Goal: Information Seeking & Learning: Learn about a topic

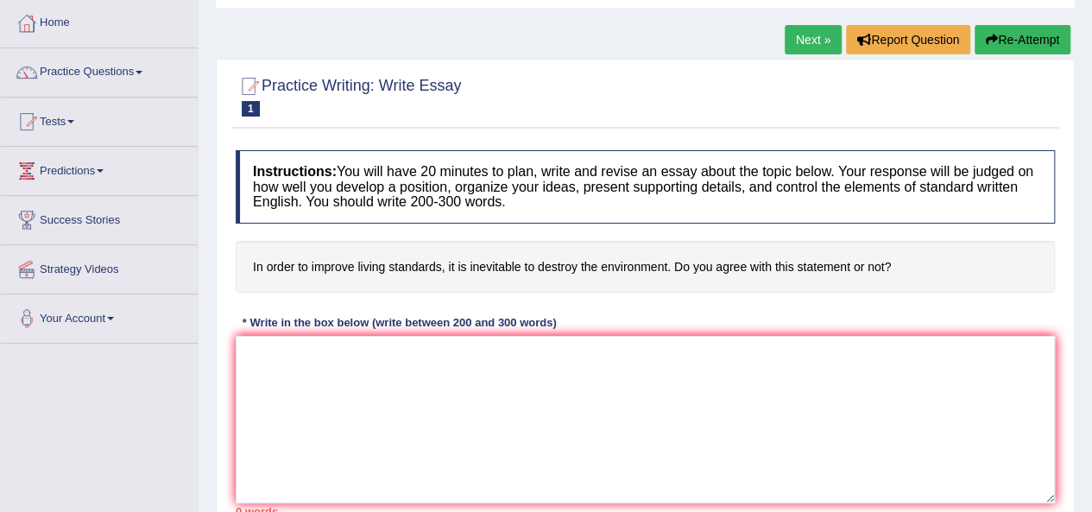
scroll to position [173, 0]
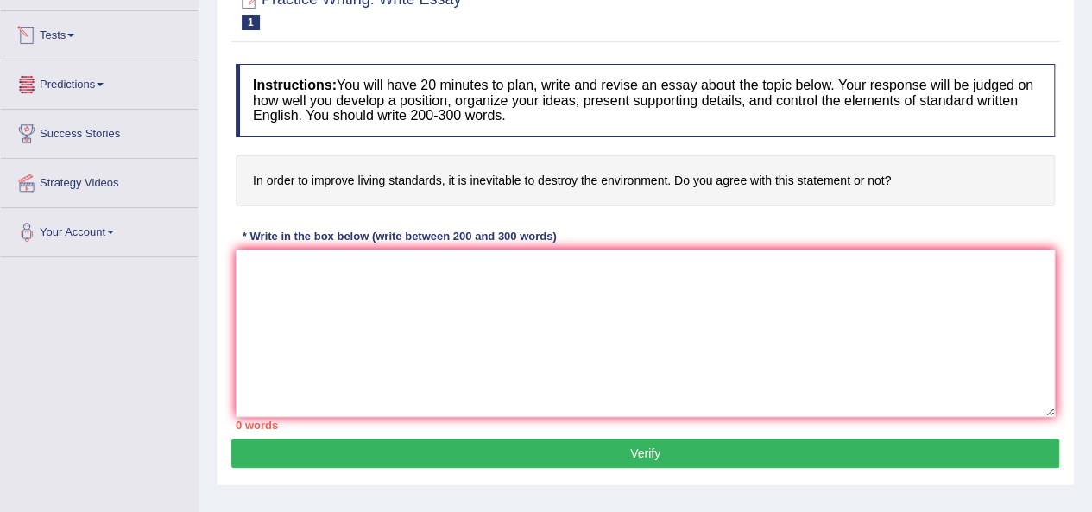
click at [107, 76] on link "Predictions" at bounding box center [99, 81] width 197 height 43
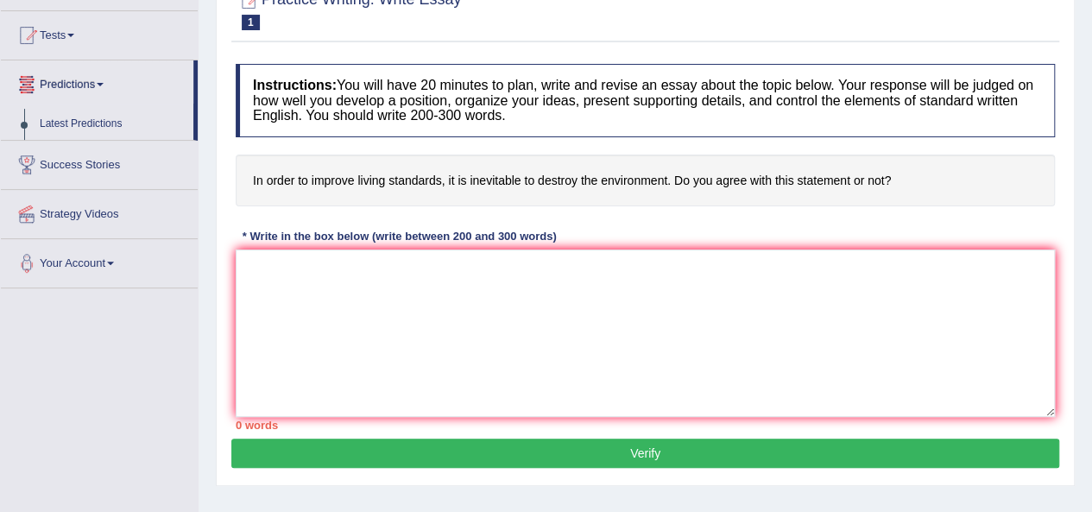
click at [109, 87] on link "Predictions" at bounding box center [97, 81] width 193 height 43
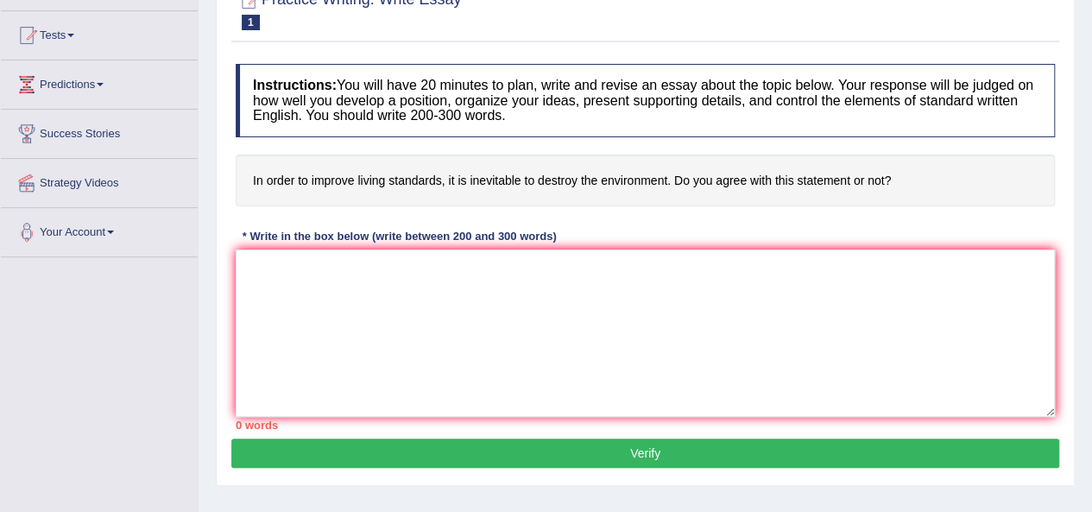
click at [109, 87] on link "Predictions" at bounding box center [99, 81] width 197 height 43
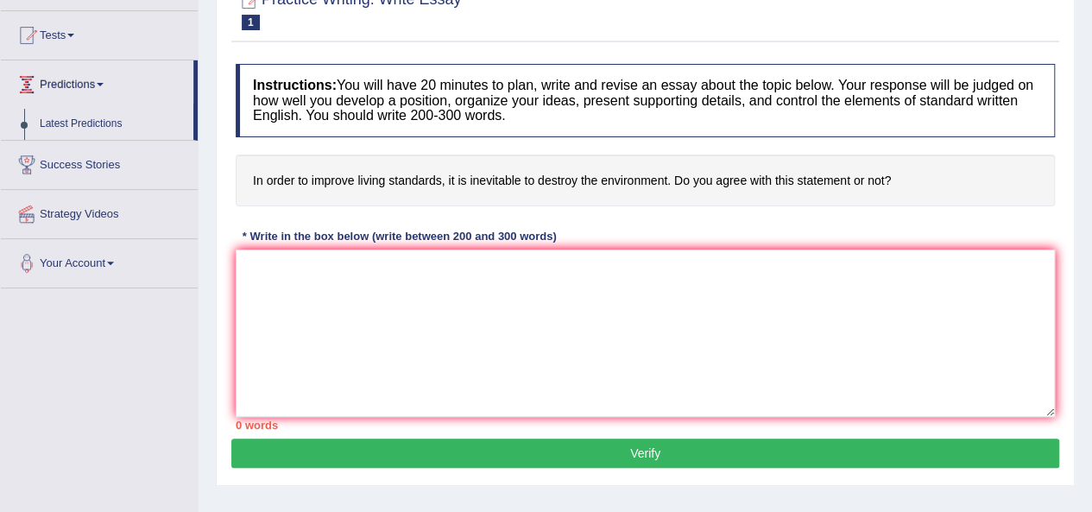
click at [114, 72] on link "Predictions" at bounding box center [97, 81] width 193 height 43
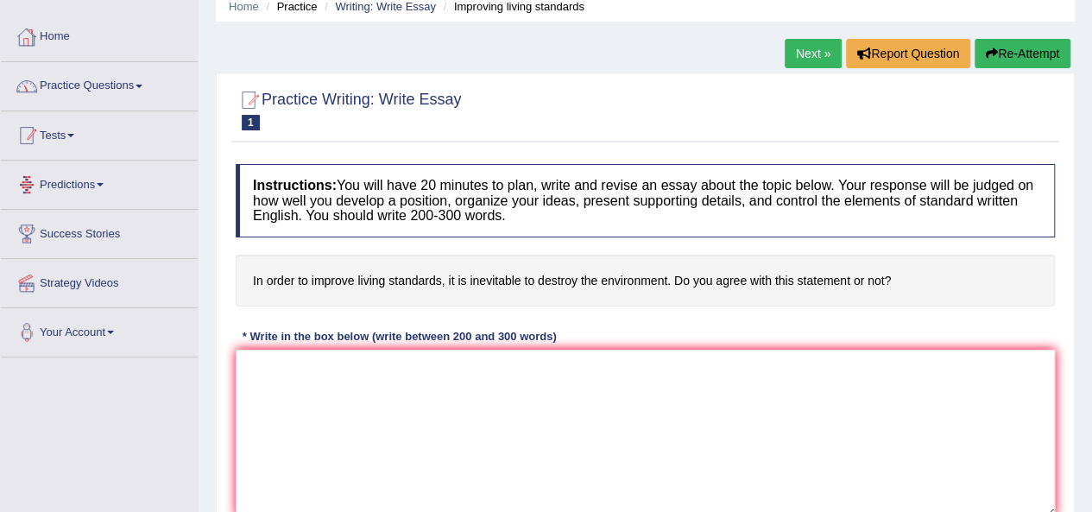
scroll to position [0, 0]
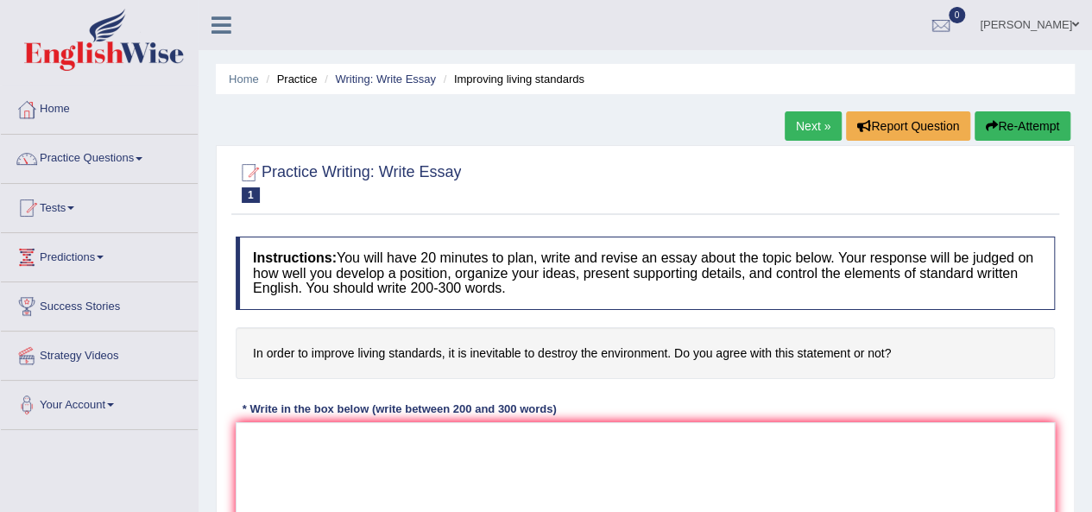
click at [142, 157] on span at bounding box center [139, 158] width 7 height 3
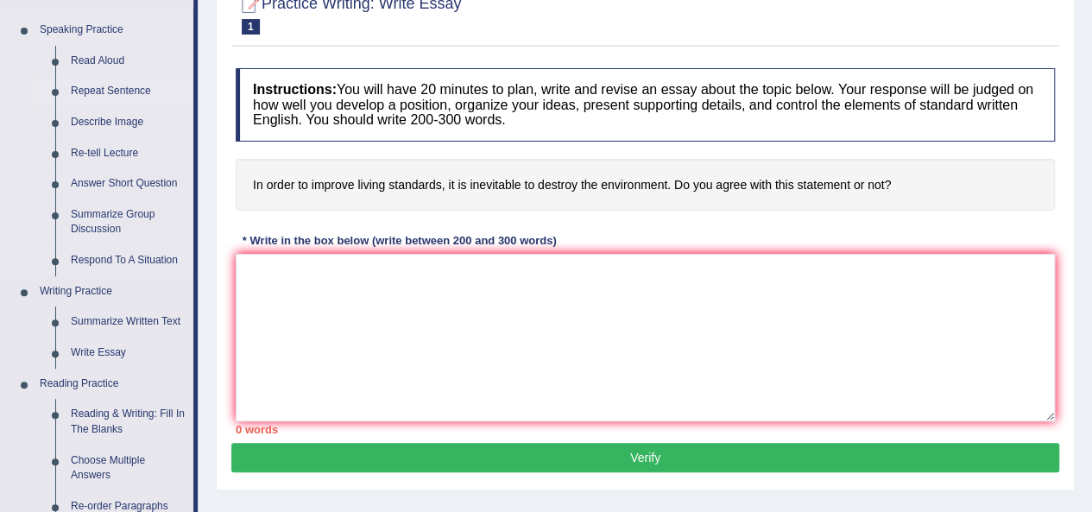
scroll to position [173, 0]
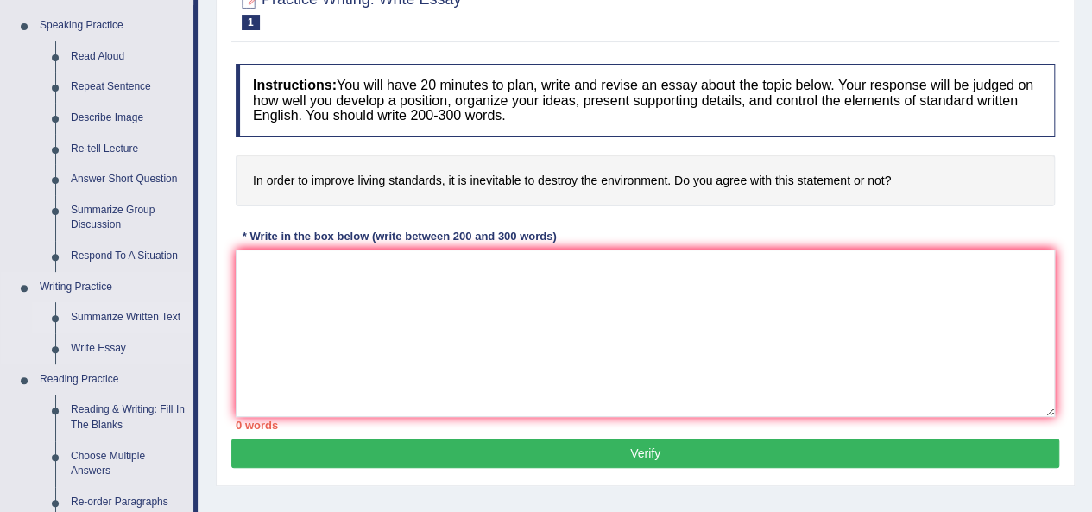
click at [116, 305] on link "Summarize Written Text" at bounding box center [128, 317] width 130 height 31
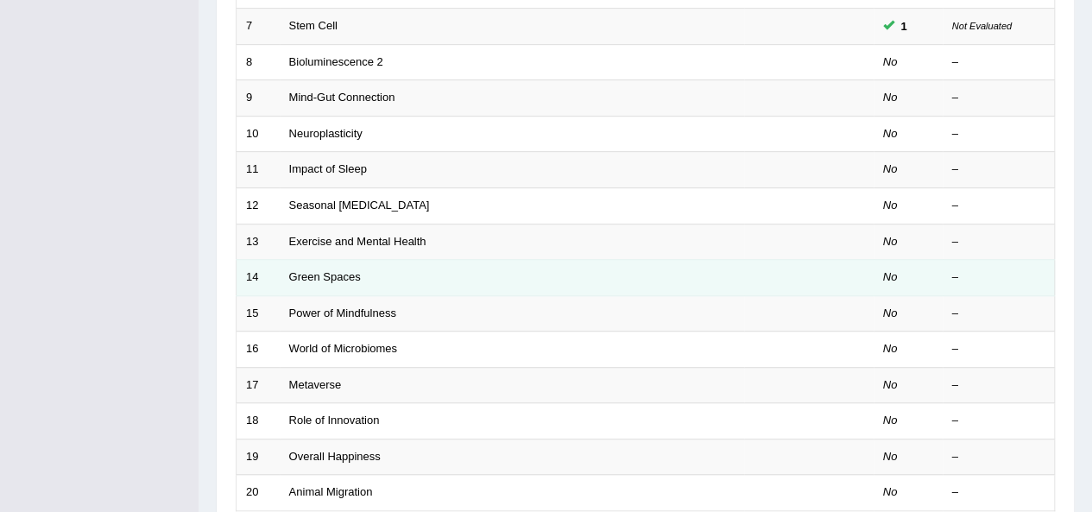
scroll to position [345, 0]
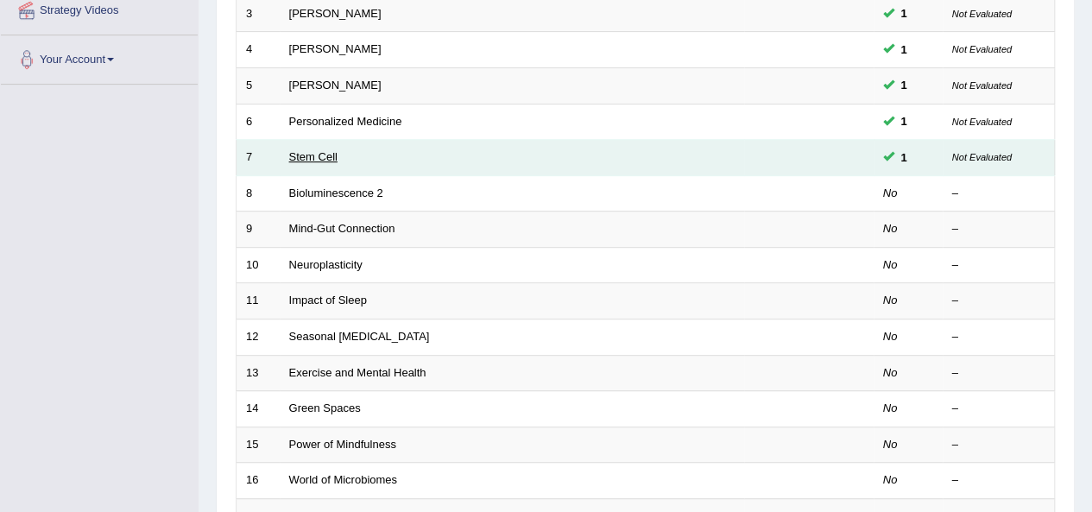
click at [334, 156] on link "Stem Cell" at bounding box center [313, 156] width 48 height 13
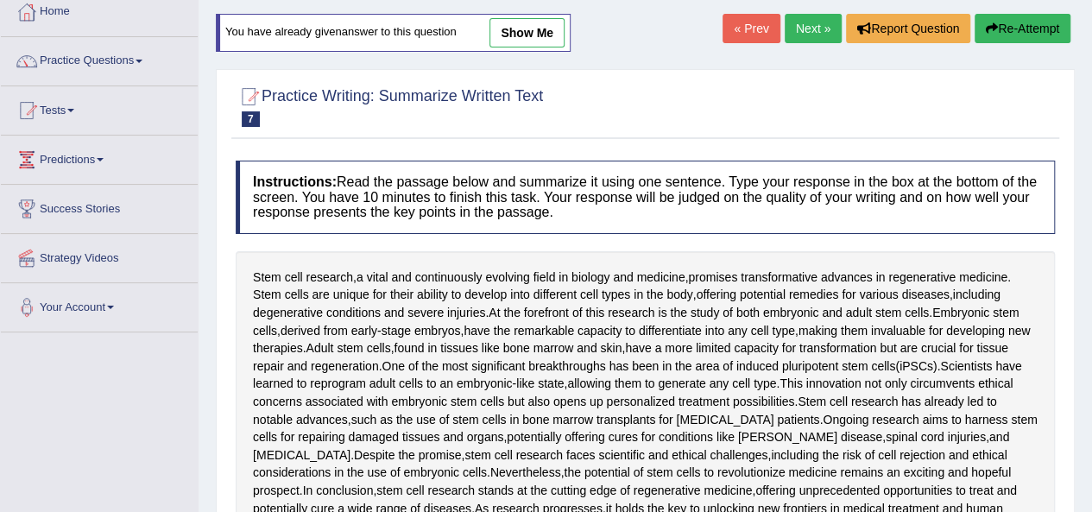
scroll to position [20, 0]
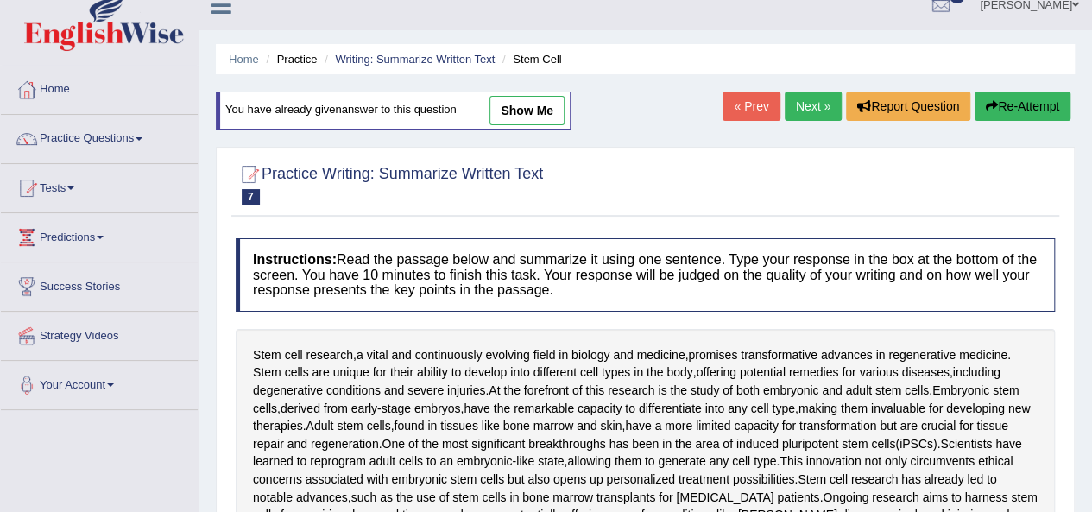
click at [535, 110] on link "show me" at bounding box center [527, 110] width 75 height 29
type textarea "The passage outlines stem research, a vital and continuously evolving field in …"
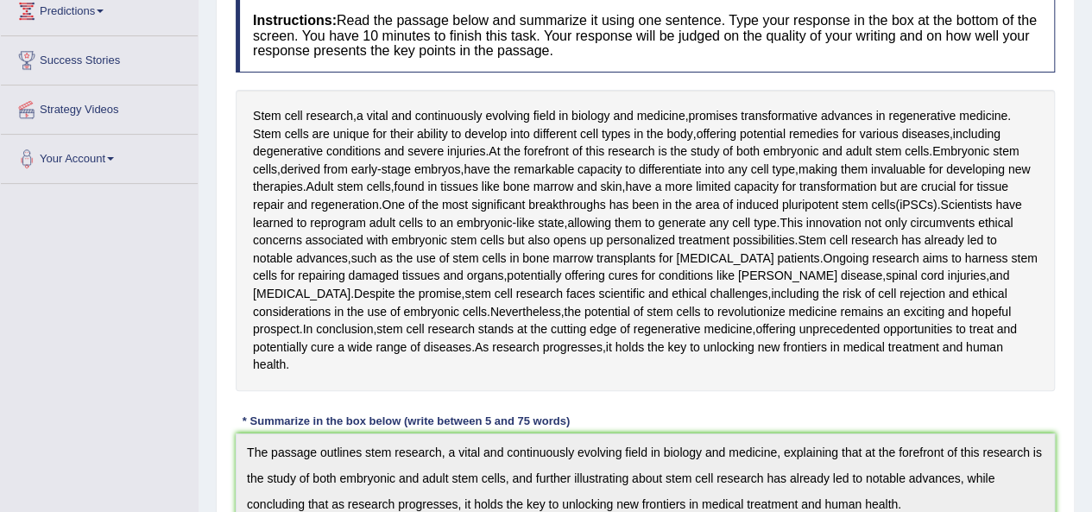
scroll to position [0, 0]
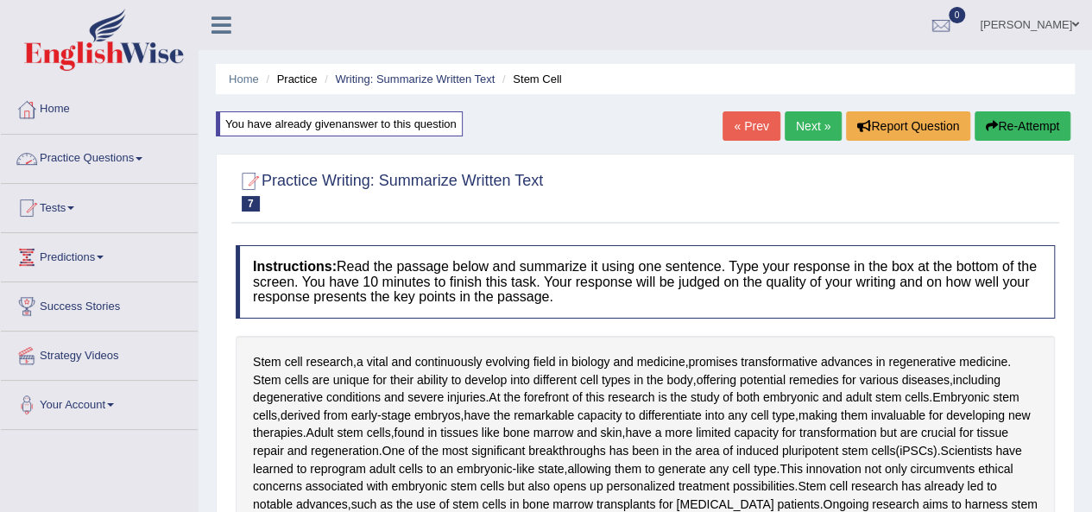
click at [148, 155] on link "Practice Questions" at bounding box center [99, 156] width 197 height 43
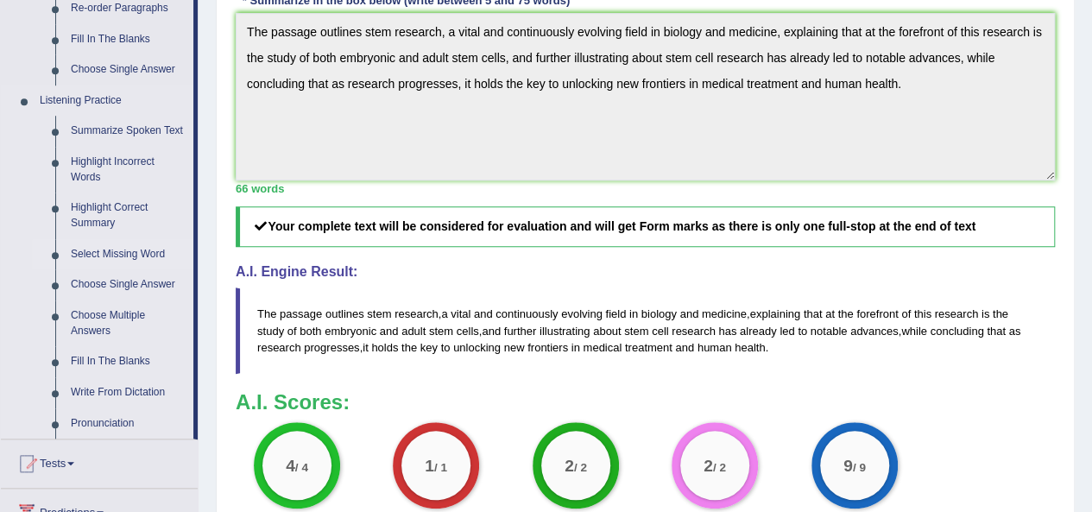
scroll to position [691, 0]
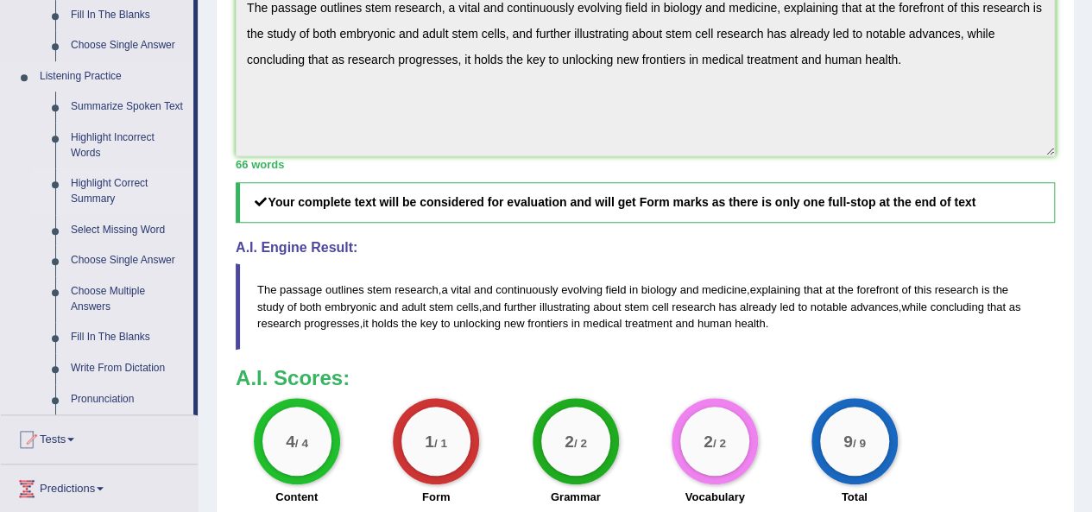
click at [119, 186] on link "Highlight Correct Summary" at bounding box center [128, 191] width 130 height 46
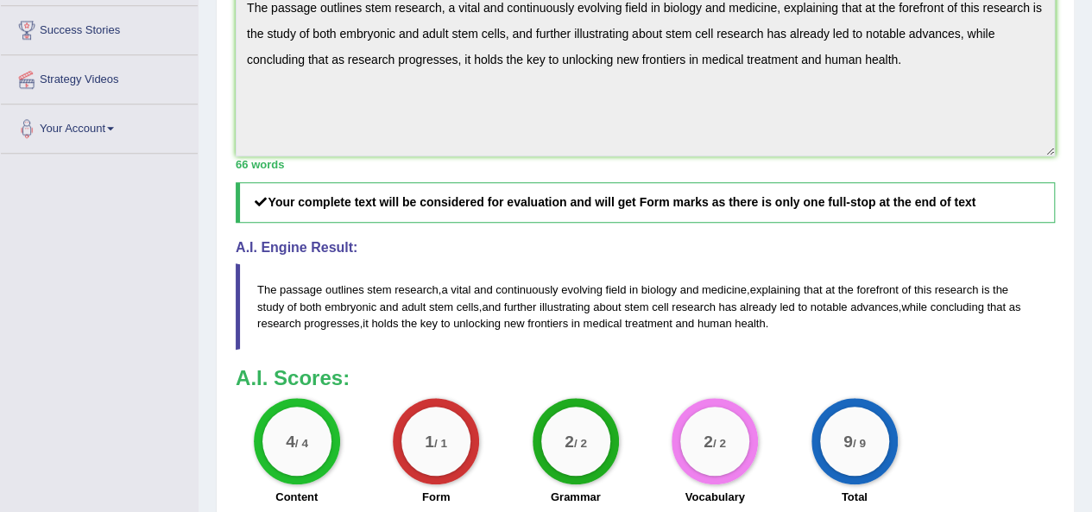
scroll to position [464, 0]
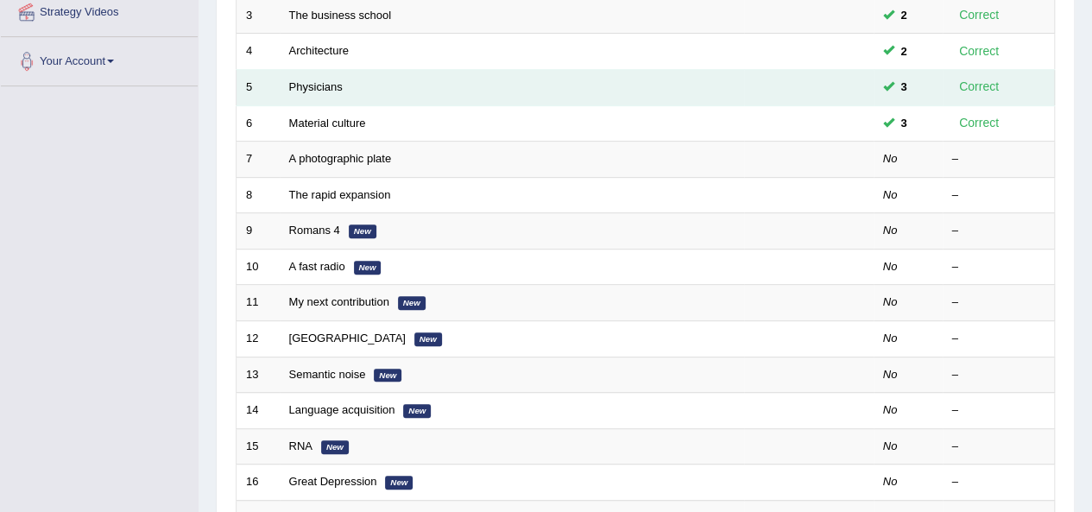
scroll to position [345, 0]
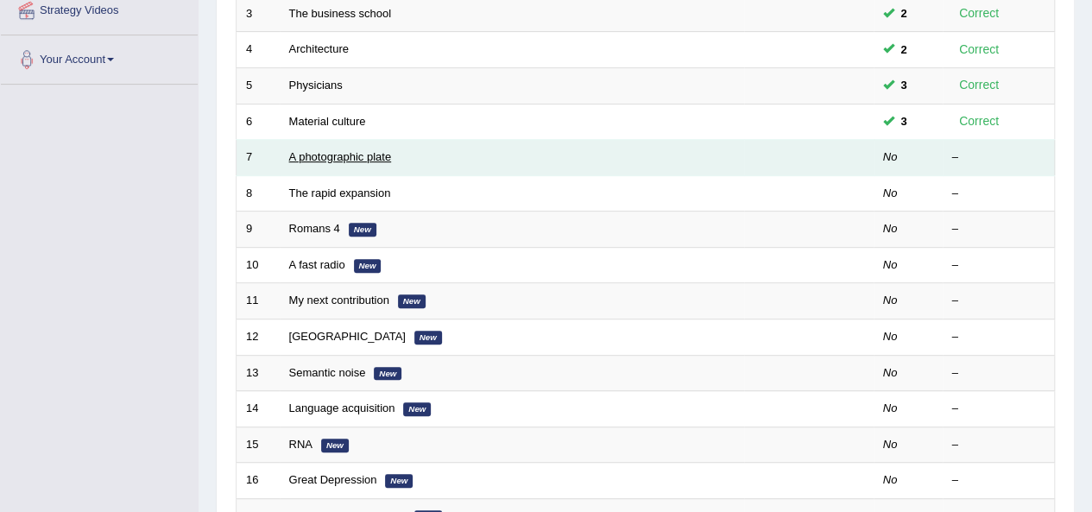
click at [382, 154] on link "A photographic plate" at bounding box center [340, 156] width 103 height 13
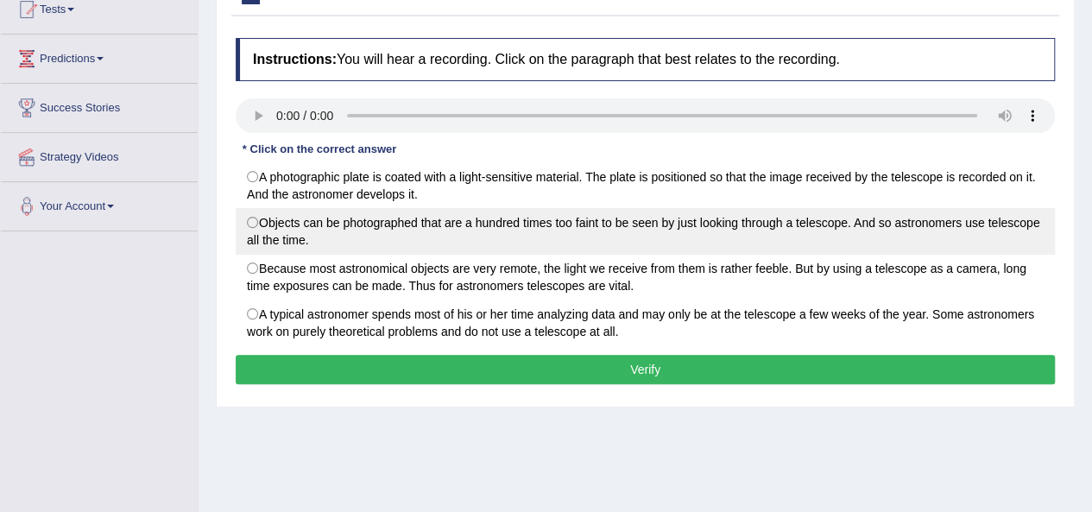
scroll to position [173, 0]
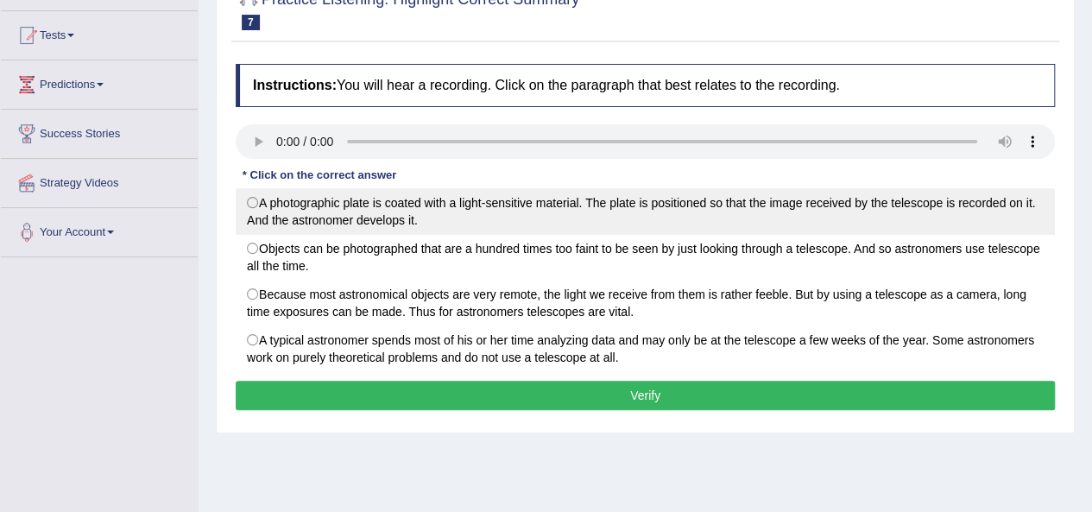
click at [247, 205] on label "A photographic plate is coated with a light-sensitive material. The plate is po…" at bounding box center [645, 211] width 819 height 47
radio input "true"
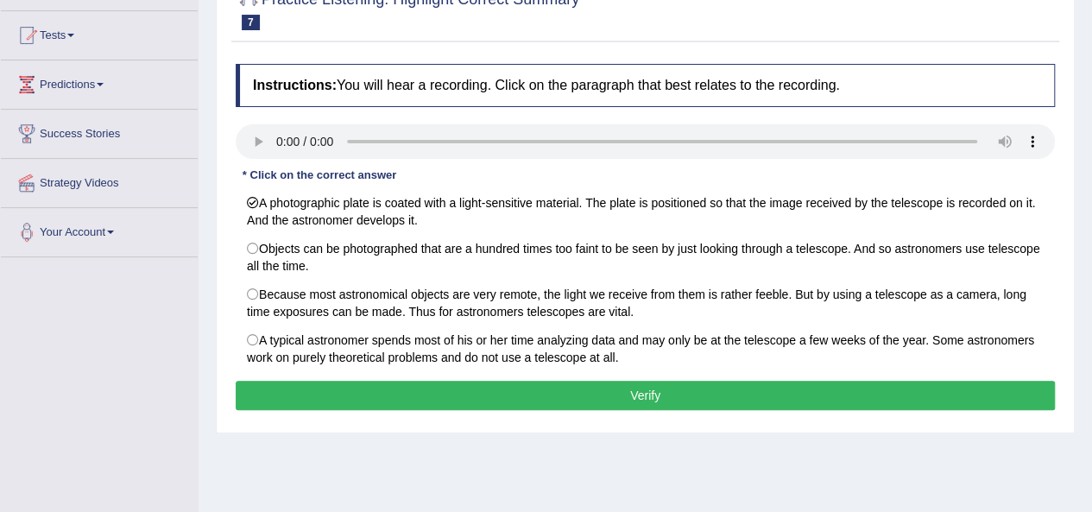
click at [435, 405] on button "Verify" at bounding box center [645, 395] width 819 height 29
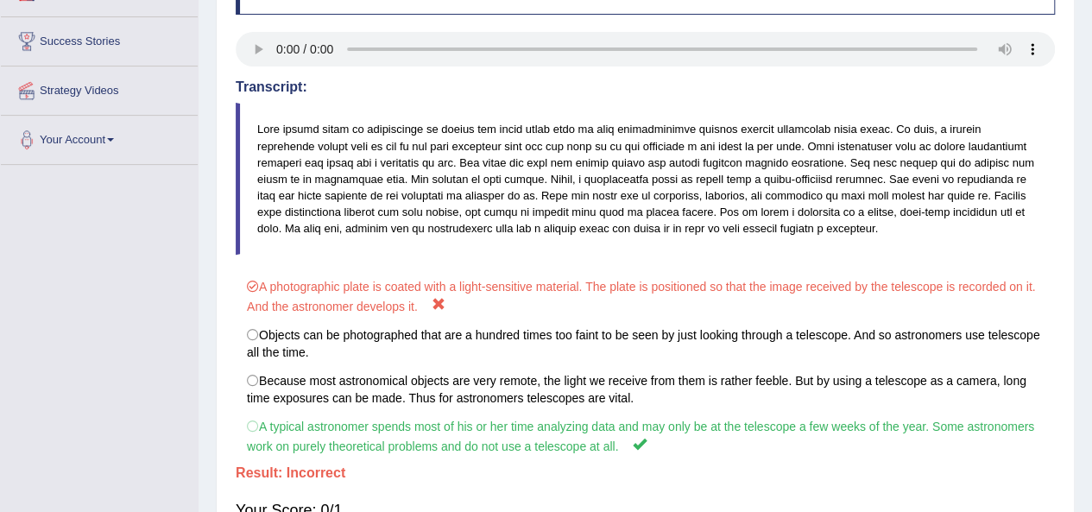
scroll to position [48, 0]
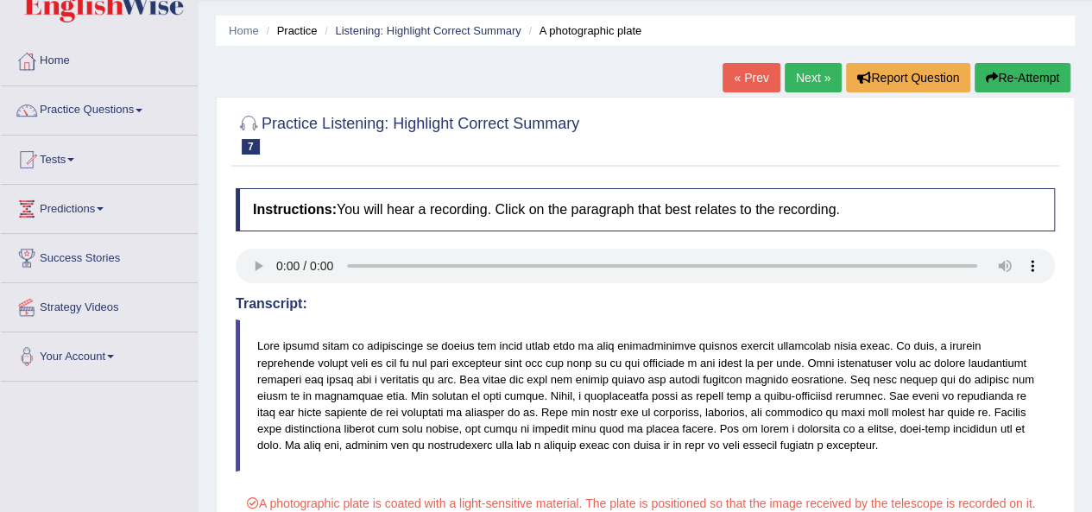
click at [1033, 64] on button "Re-Attempt" at bounding box center [1023, 77] width 96 height 29
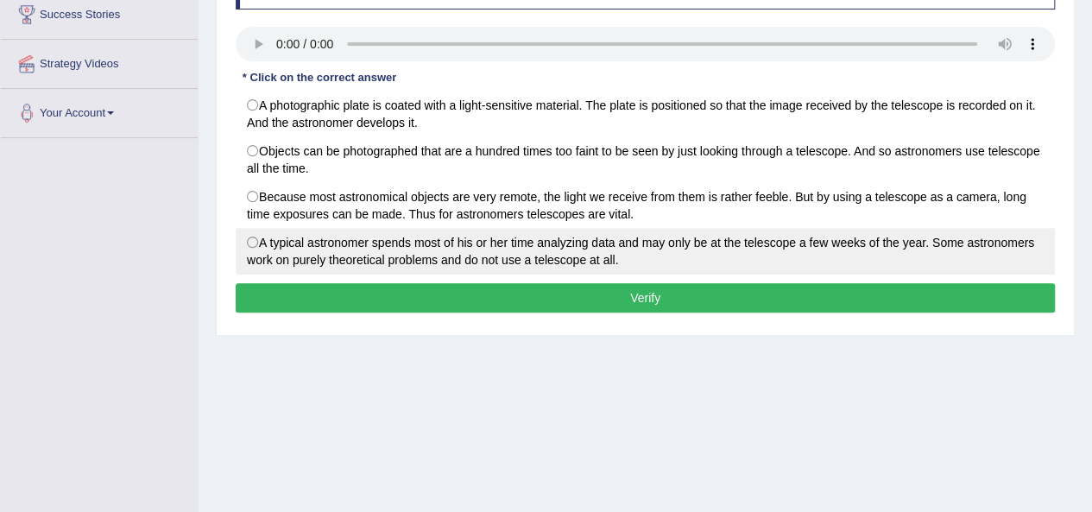
scroll to position [307, 0]
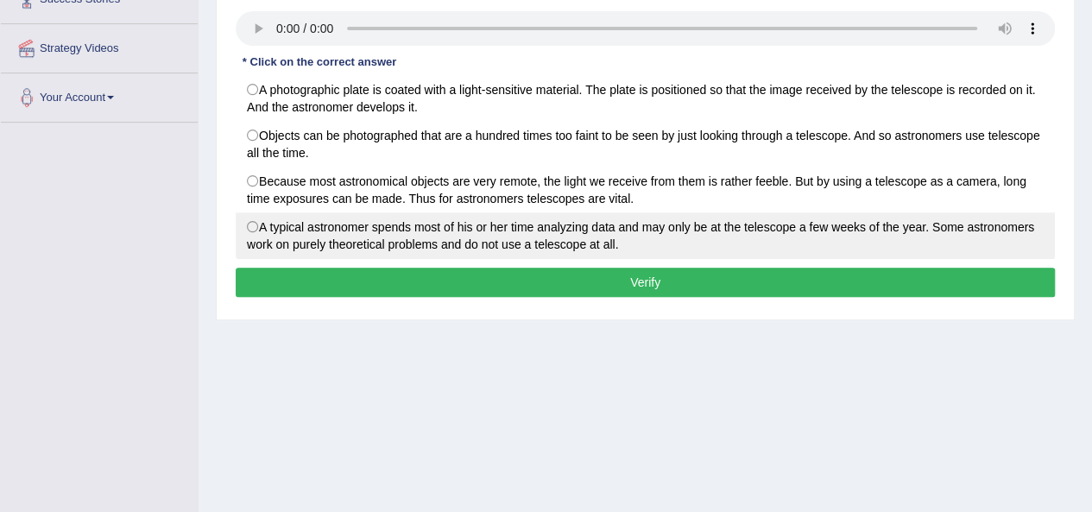
click at [256, 224] on label "A typical astronomer spends most of his or her time analyzing data and may only…" at bounding box center [645, 235] width 819 height 47
radio input "true"
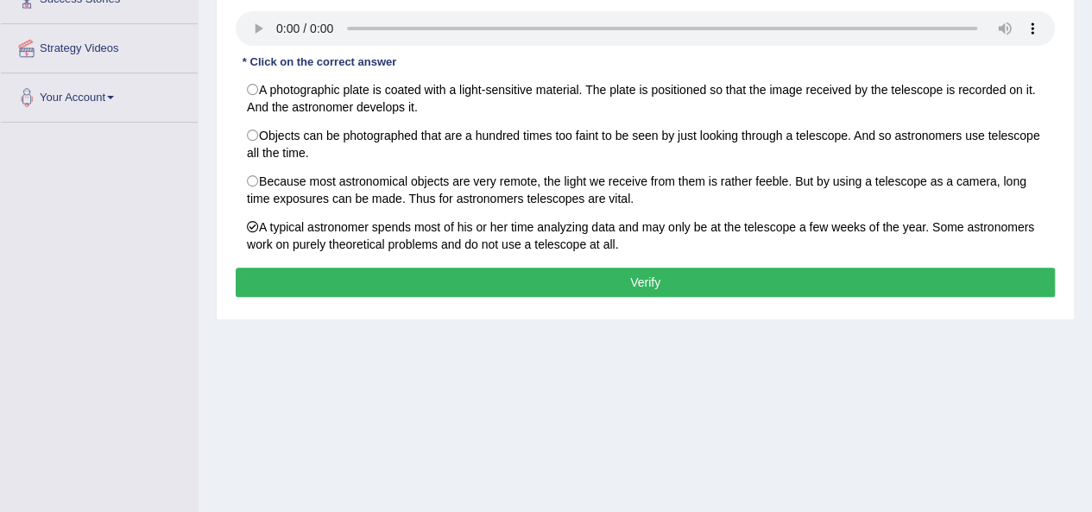
click at [456, 278] on button "Verify" at bounding box center [645, 282] width 819 height 29
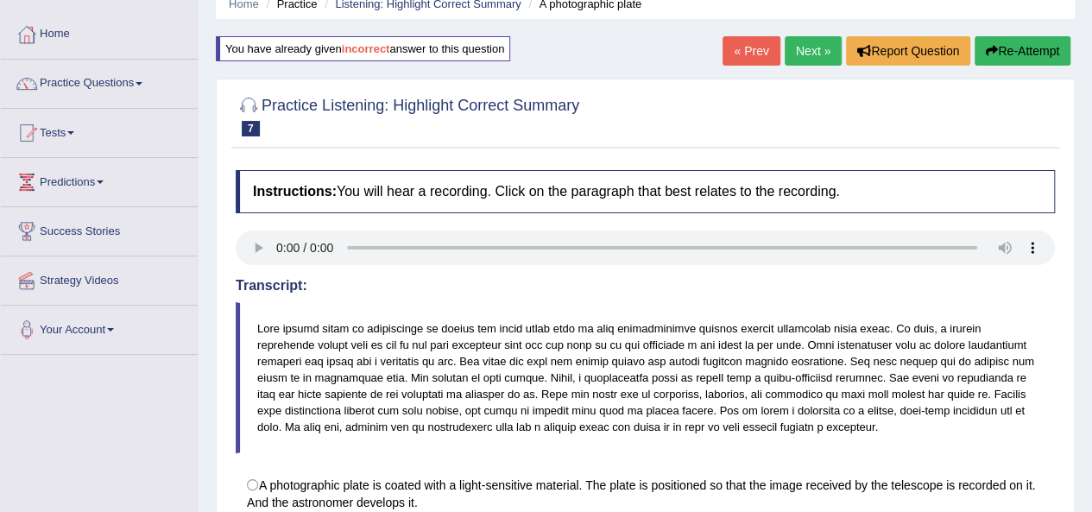
scroll to position [48, 0]
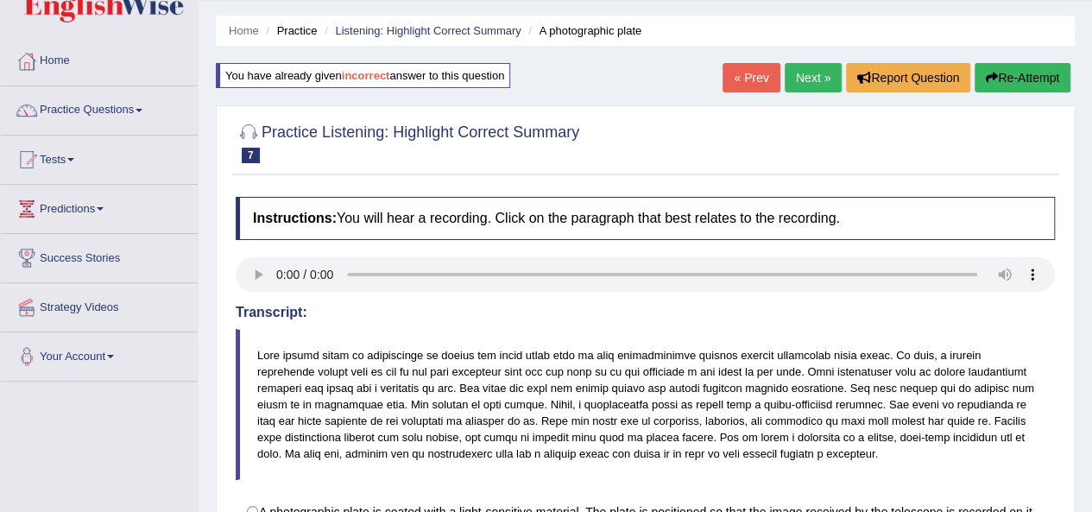
click at [817, 71] on link "Next »" at bounding box center [813, 77] width 57 height 29
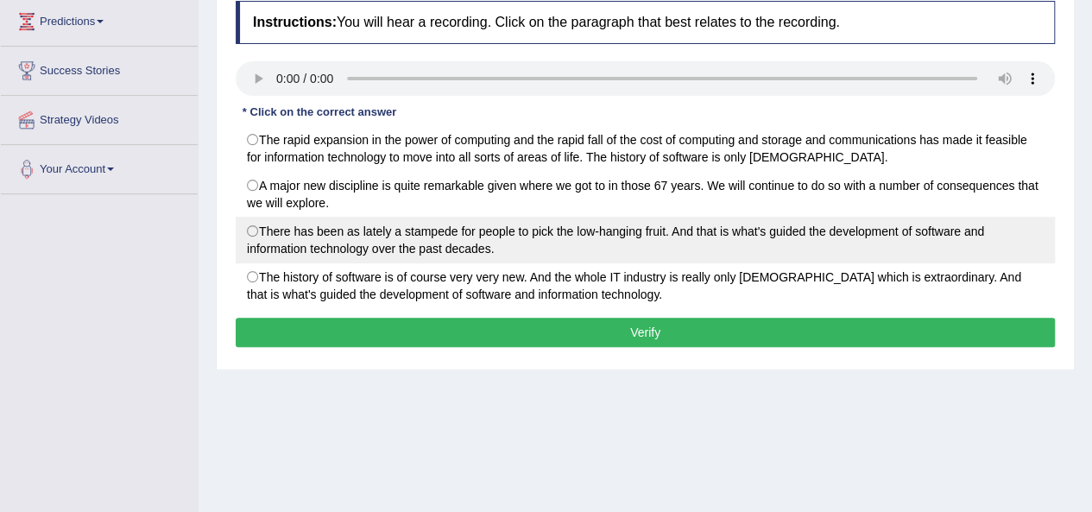
scroll to position [259, 0]
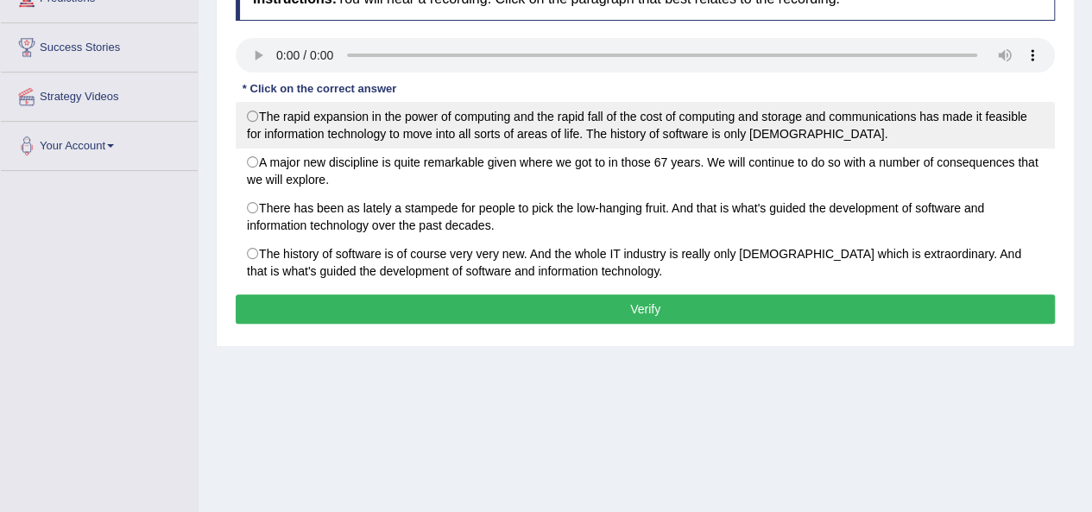
click at [248, 114] on label "The rapid expansion in the power of computing and the rapid fall of the cost of…" at bounding box center [645, 125] width 819 height 47
radio input "true"
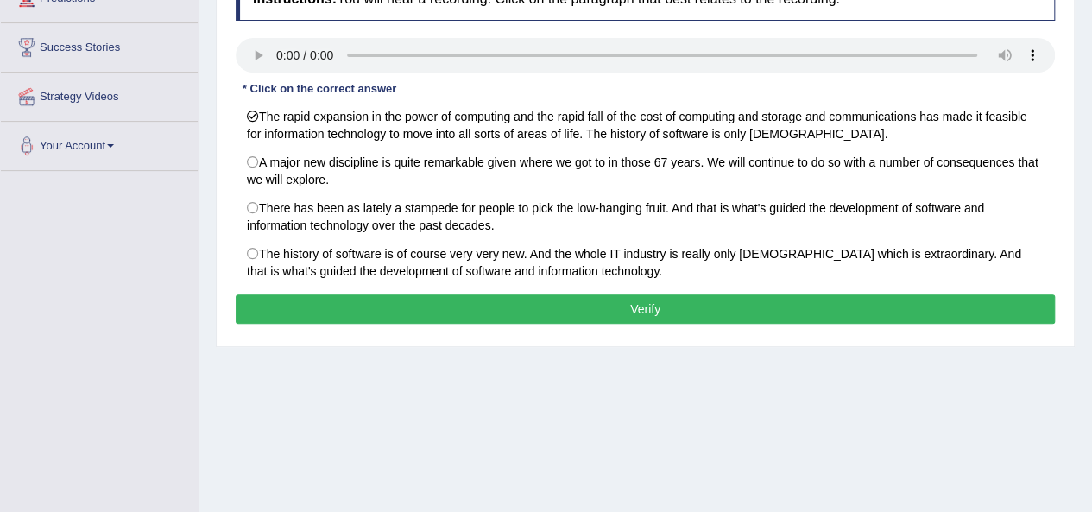
click at [370, 298] on button "Verify" at bounding box center [645, 308] width 819 height 29
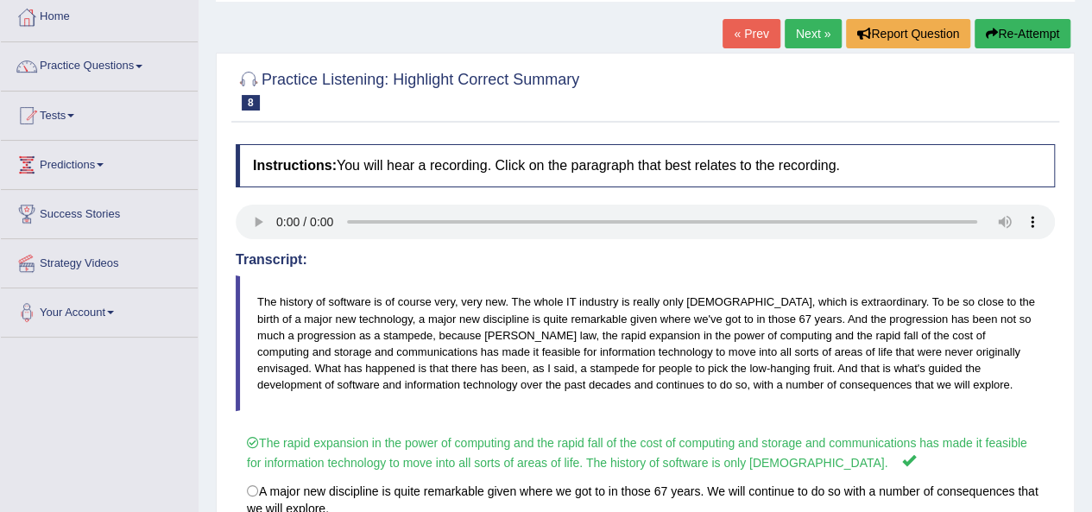
scroll to position [48, 0]
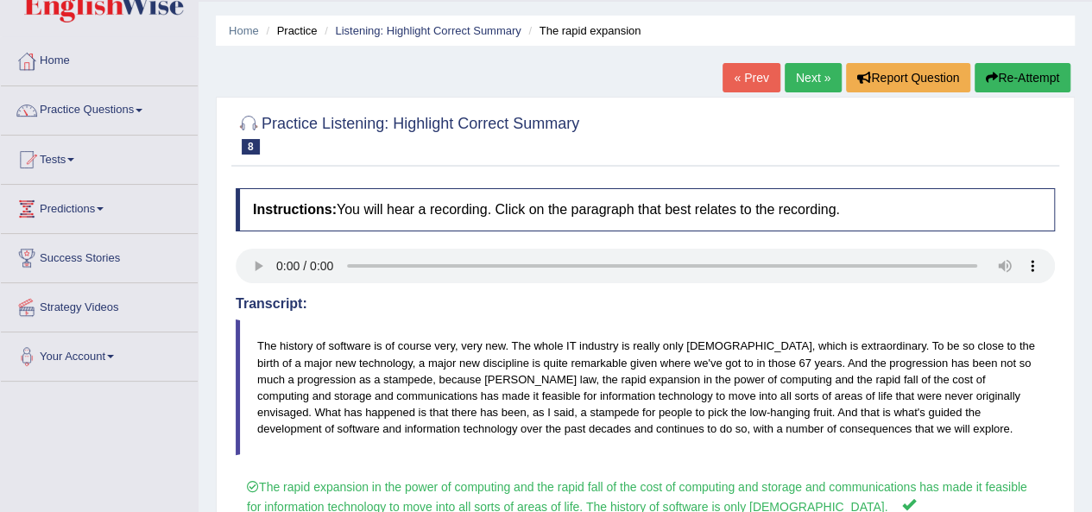
click at [807, 72] on link "Next »" at bounding box center [813, 77] width 57 height 29
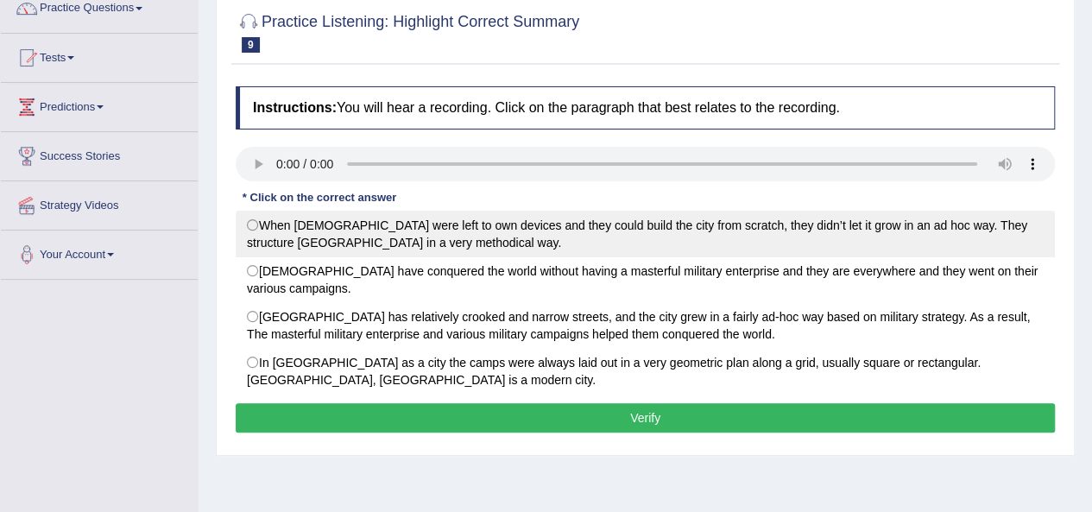
scroll to position [173, 0]
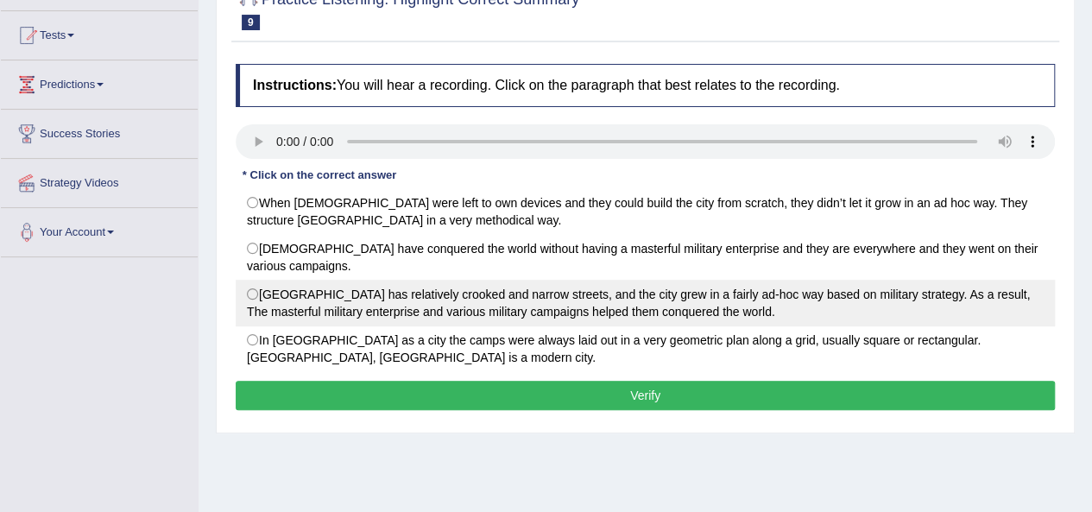
click at [250, 289] on label "Rome City has relatively crooked and narrow streets, and the city grew in a fai…" at bounding box center [645, 303] width 819 height 47
radio input "true"
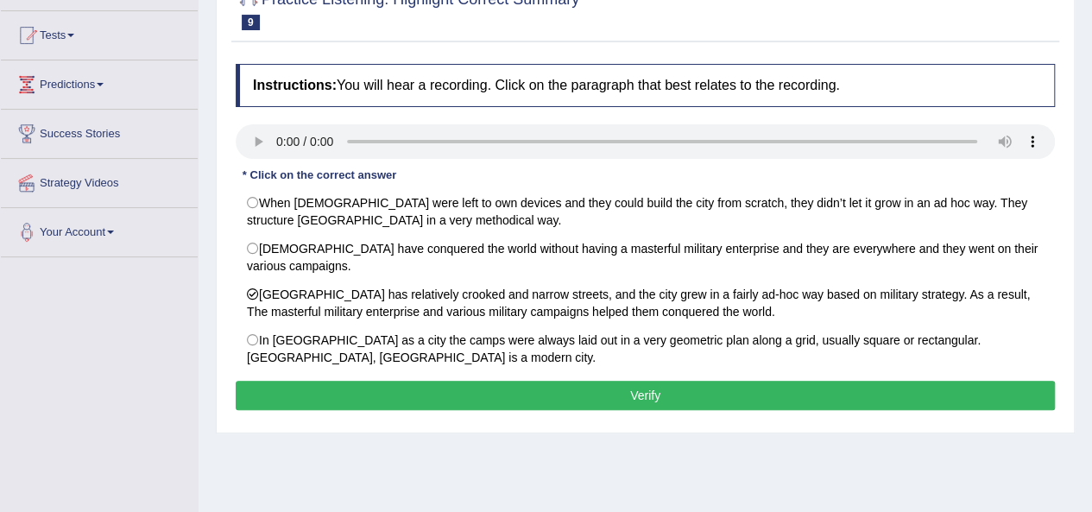
click at [313, 400] on button "Verify" at bounding box center [645, 395] width 819 height 29
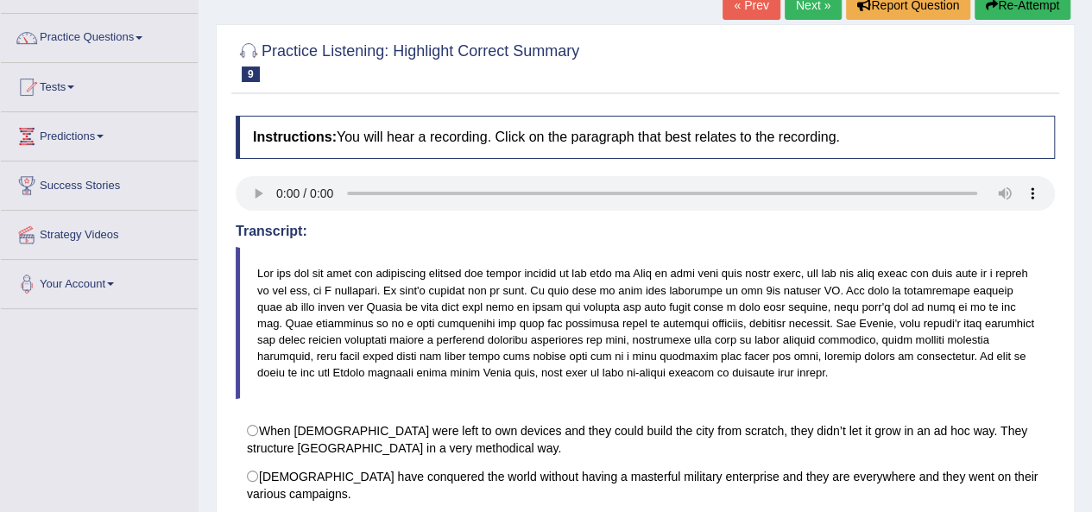
scroll to position [105, 0]
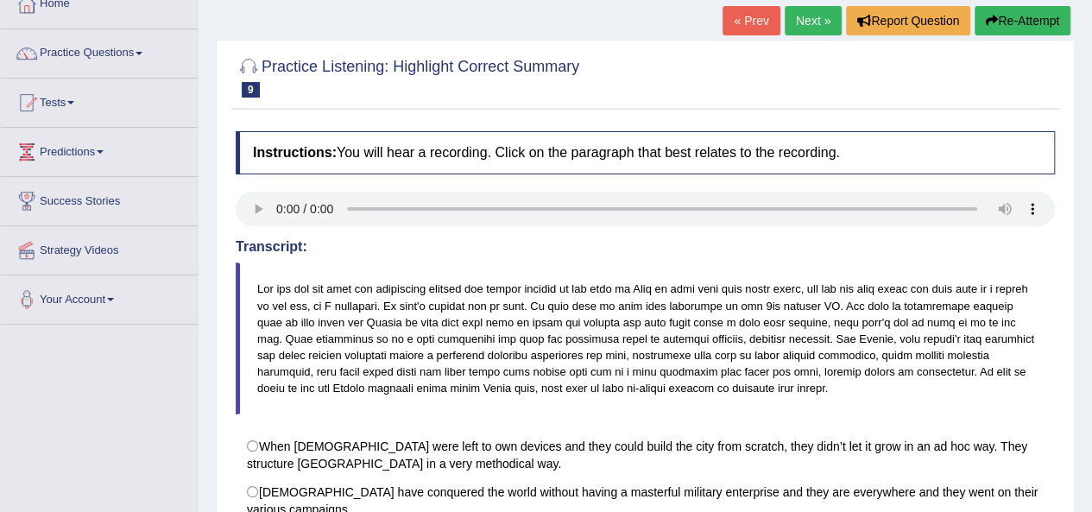
click at [803, 17] on link "Next »" at bounding box center [813, 20] width 57 height 29
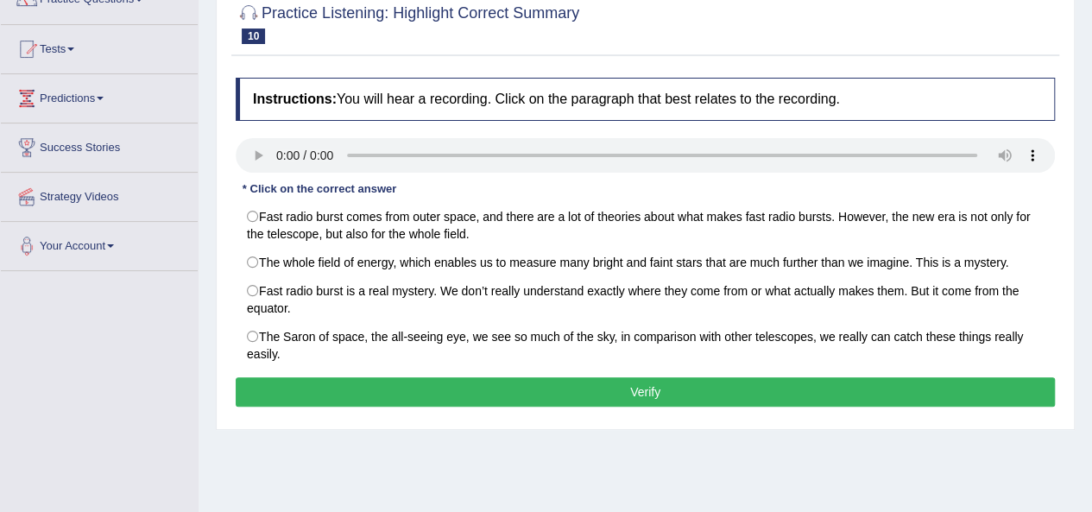
scroll to position [173, 0]
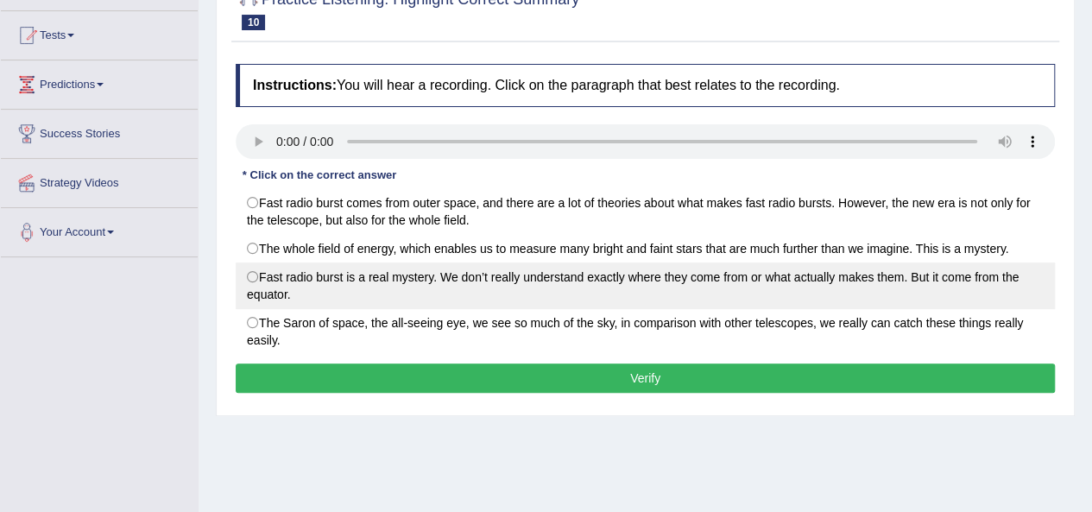
click at [519, 275] on label "Fast radio burst is a real mystery. We don’t really understand exactly where th…" at bounding box center [645, 285] width 819 height 47
radio input "true"
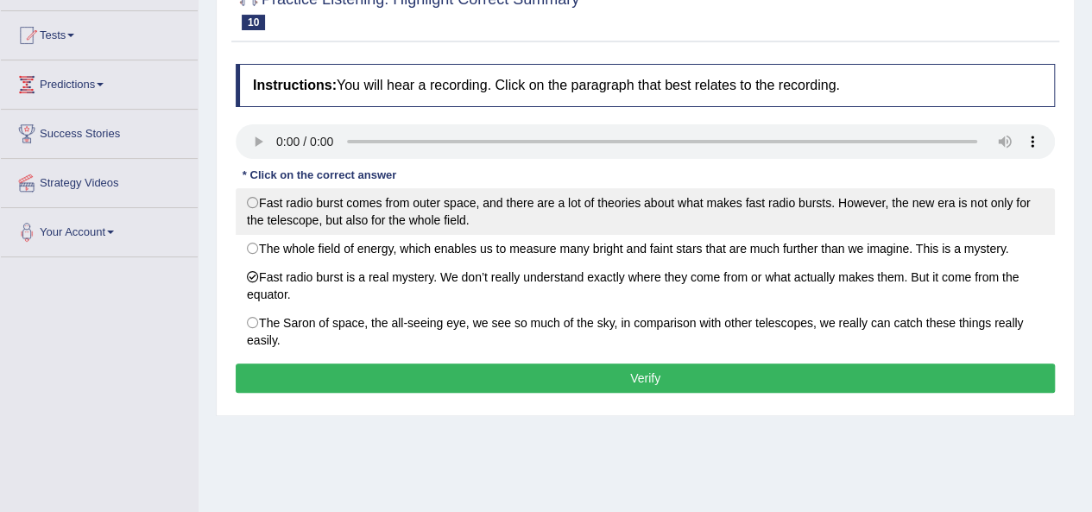
click at [451, 206] on label "Fast radio burst comes from outer space, and there are a lot of theories about …" at bounding box center [645, 211] width 819 height 47
radio input "true"
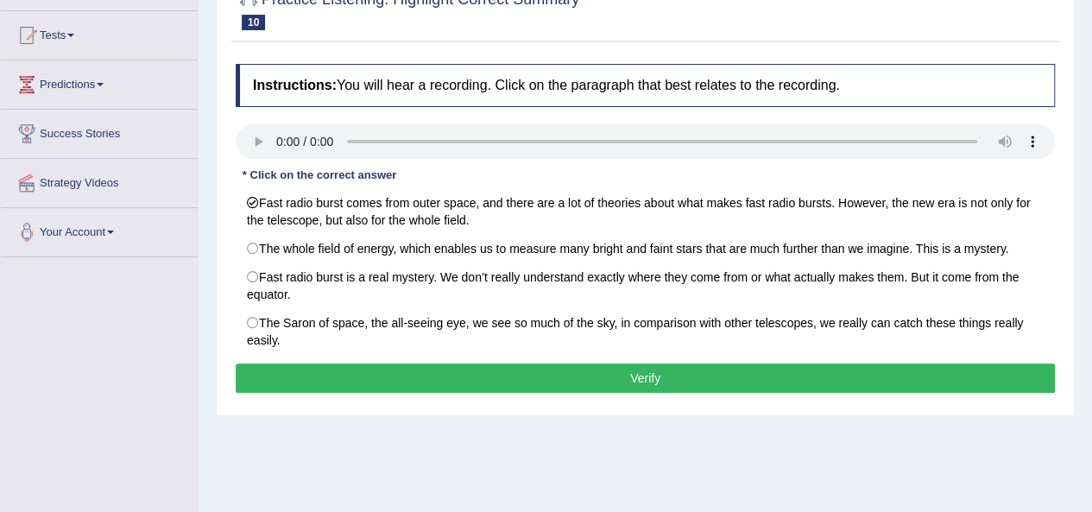
click at [439, 370] on button "Verify" at bounding box center [645, 377] width 819 height 29
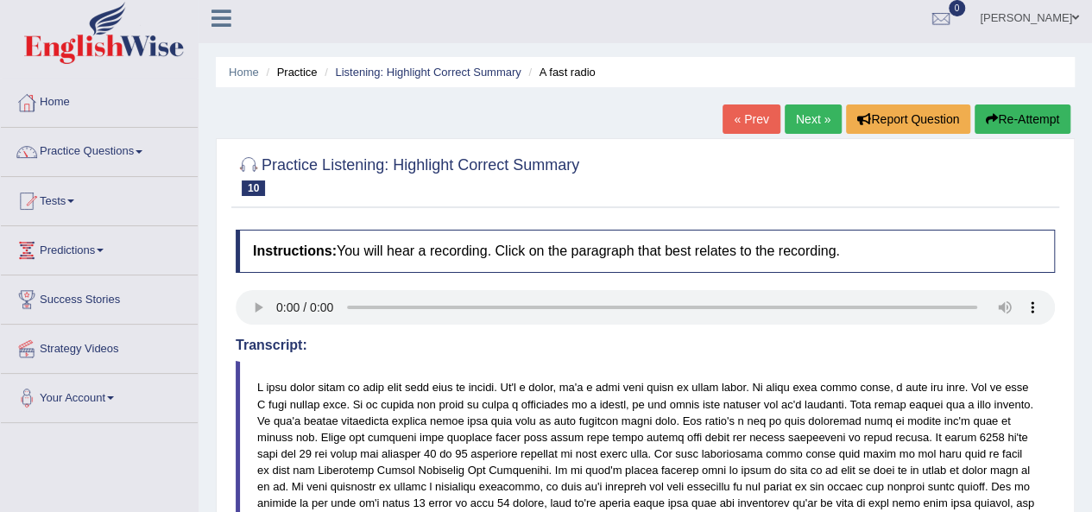
scroll to position [0, 0]
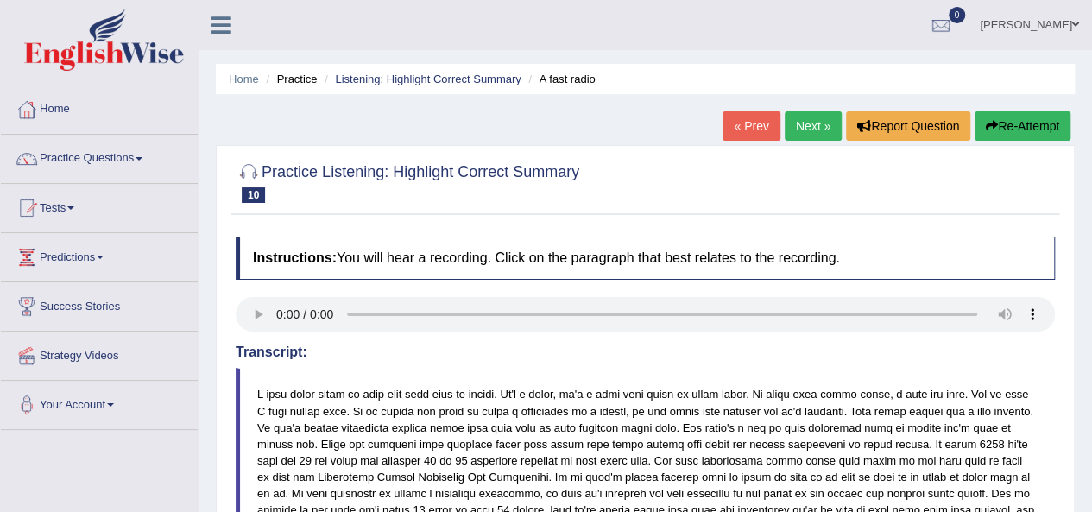
click at [797, 124] on link "Next »" at bounding box center [813, 125] width 57 height 29
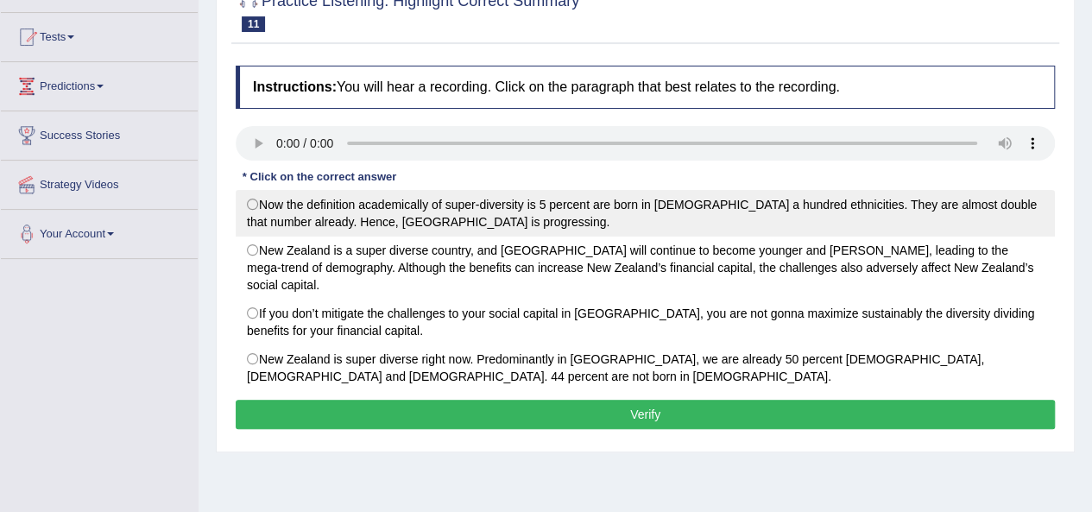
scroll to position [173, 0]
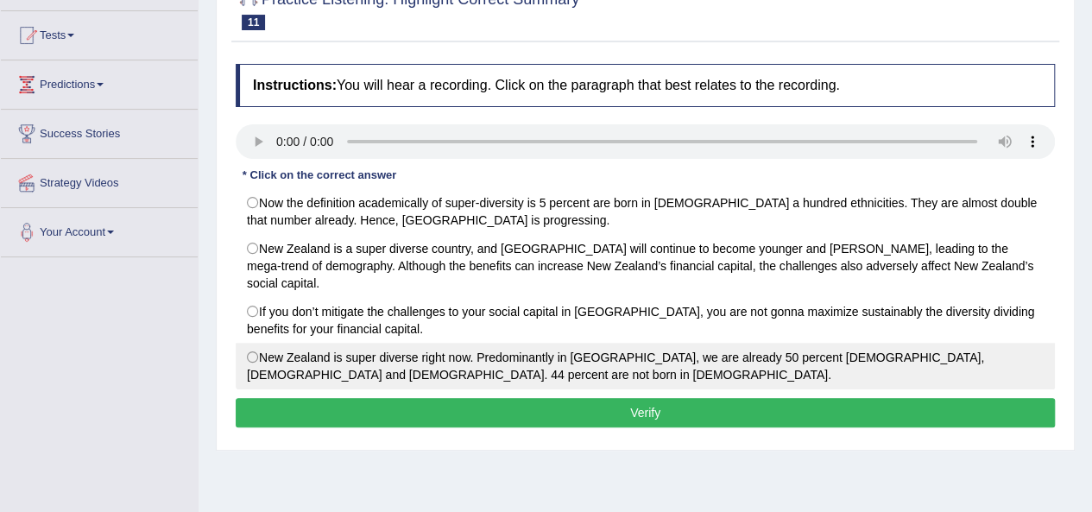
click at [249, 343] on label "New Zealand is super diverse right now. Predominantly in [GEOGRAPHIC_DATA], we …" at bounding box center [645, 366] width 819 height 47
radio input "true"
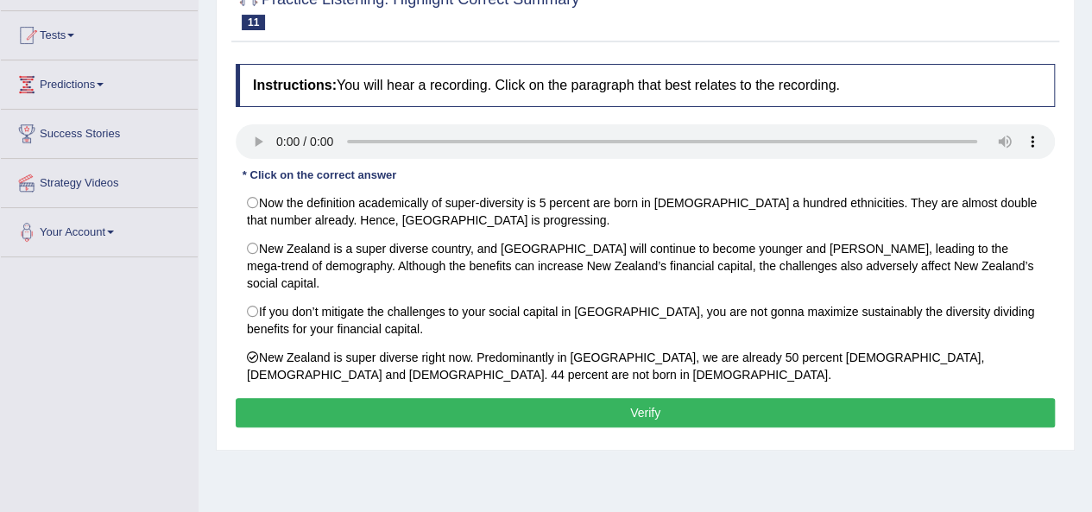
click at [268, 398] on button "Verify" at bounding box center [645, 412] width 819 height 29
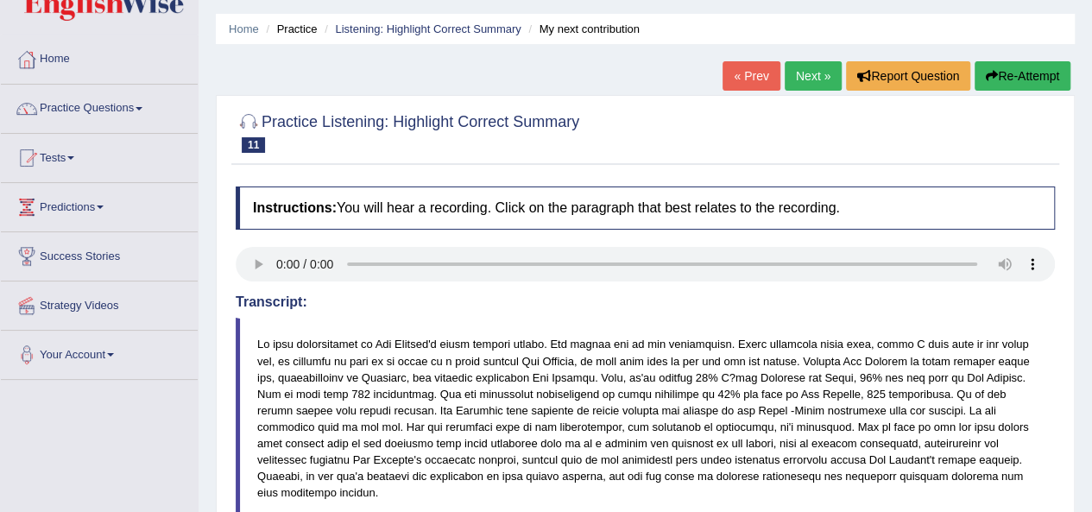
scroll to position [49, 0]
click at [996, 72] on button "Re-Attempt" at bounding box center [1023, 76] width 96 height 29
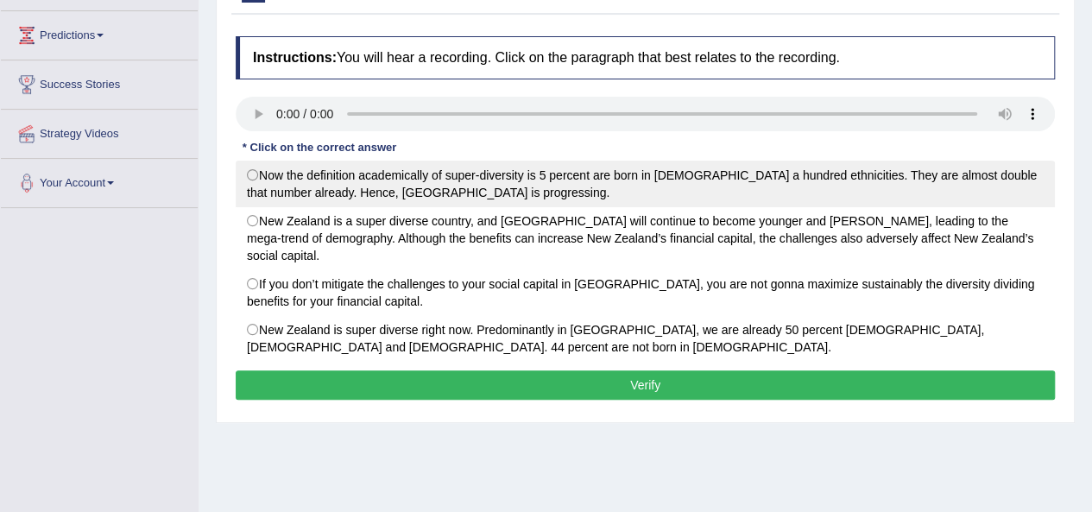
click at [254, 178] on label "Now the definition academically of super-diversity is 5 percent are born in New…" at bounding box center [645, 184] width 819 height 47
radio input "true"
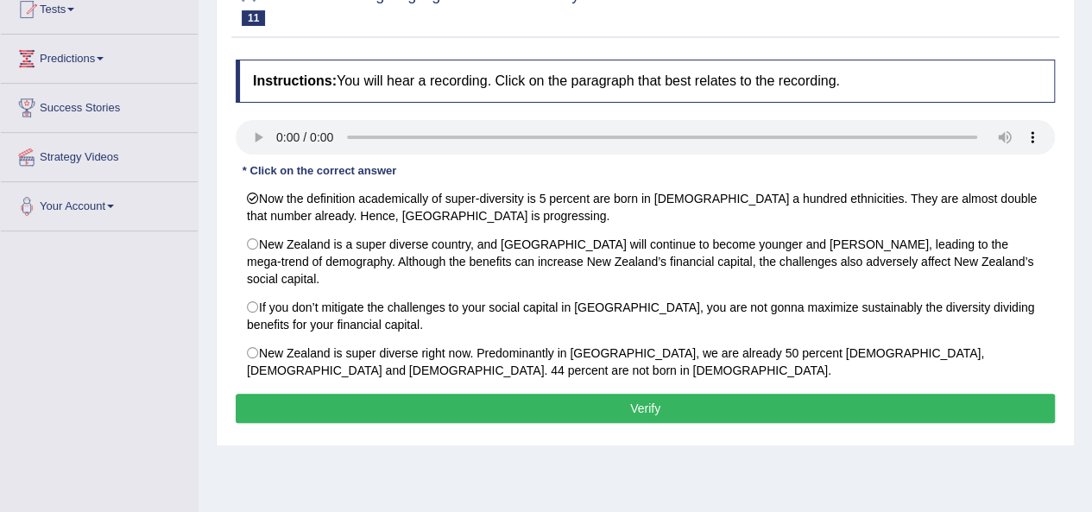
scroll to position [259, 0]
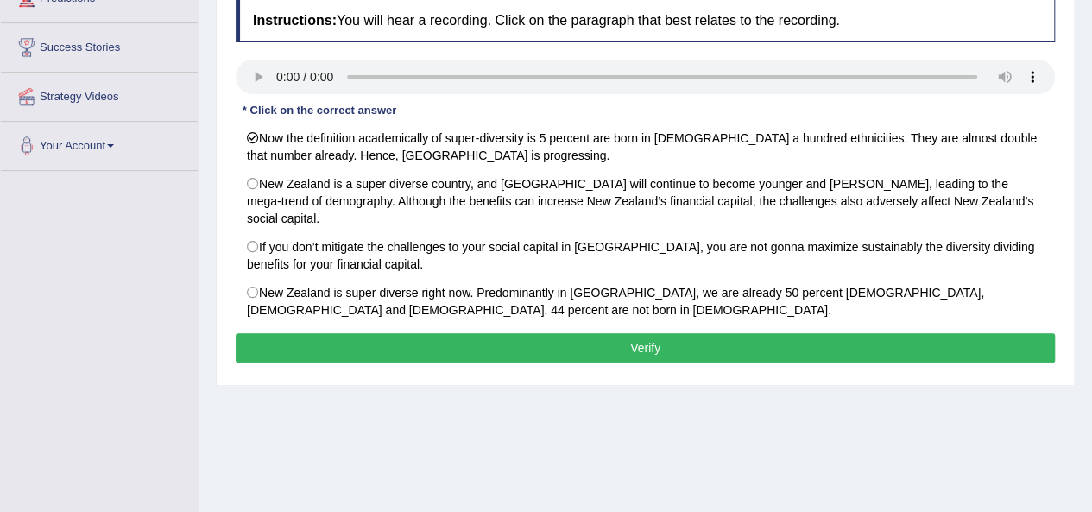
click at [651, 333] on button "Verify" at bounding box center [645, 347] width 819 height 29
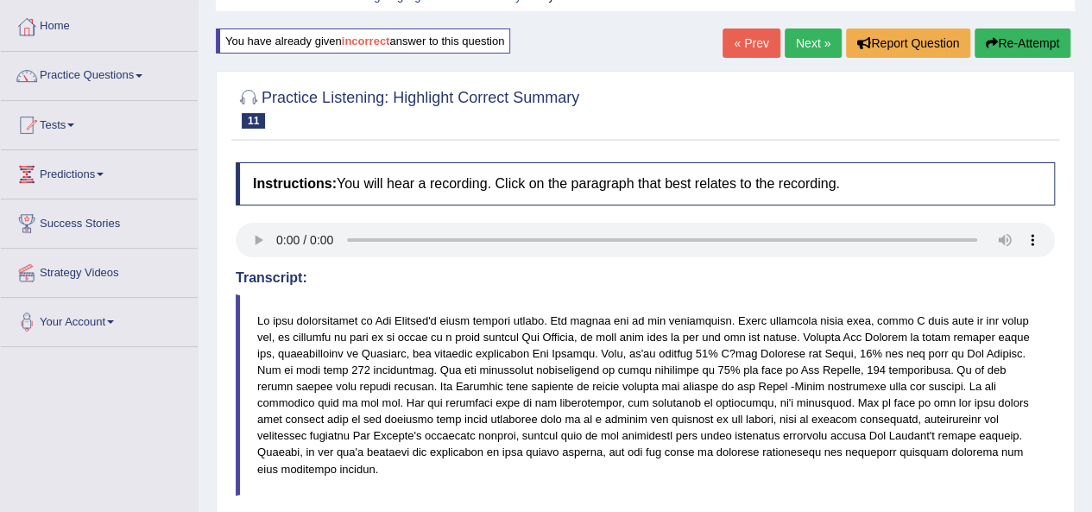
scroll to position [0, 0]
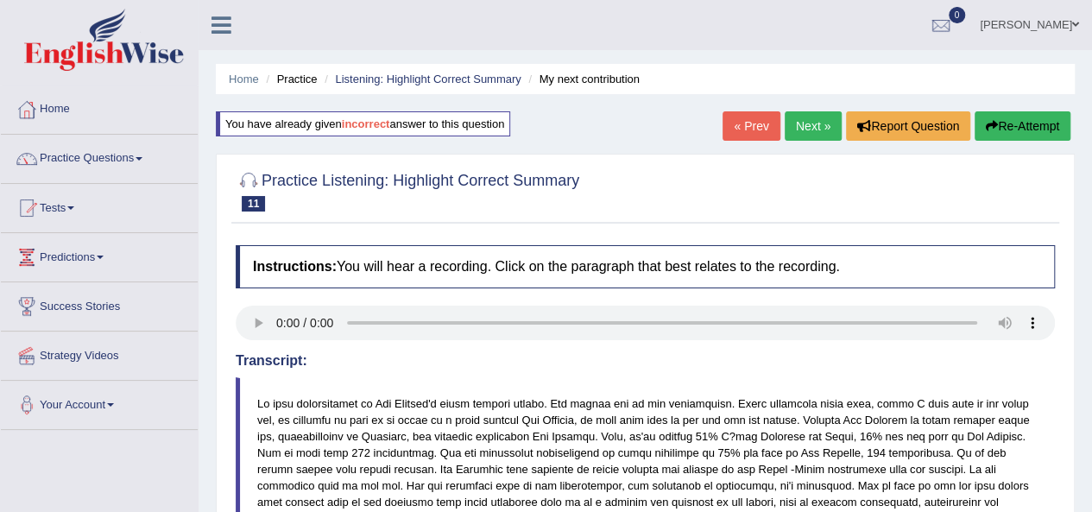
click at [1009, 124] on button "Re-Attempt" at bounding box center [1023, 125] width 96 height 29
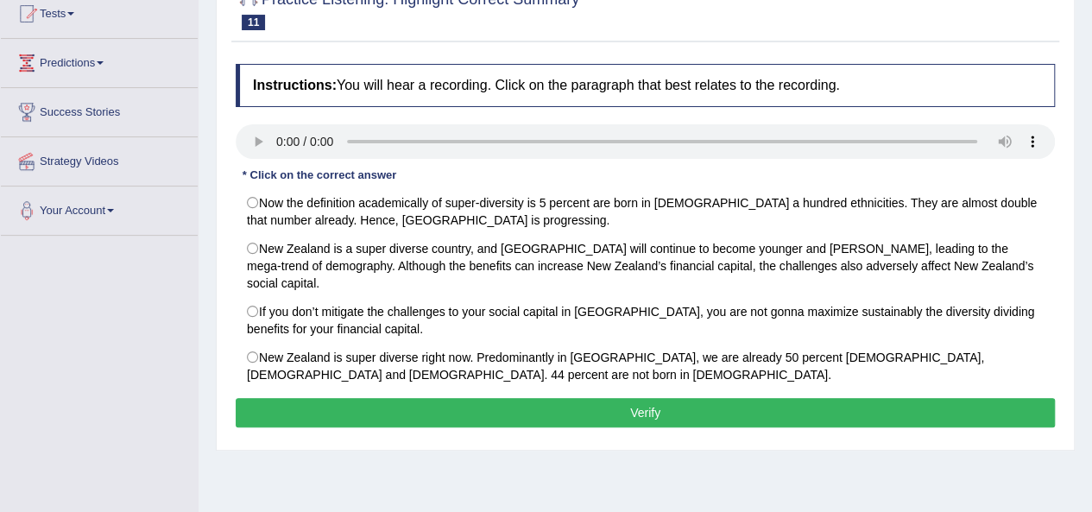
scroll to position [221, 0]
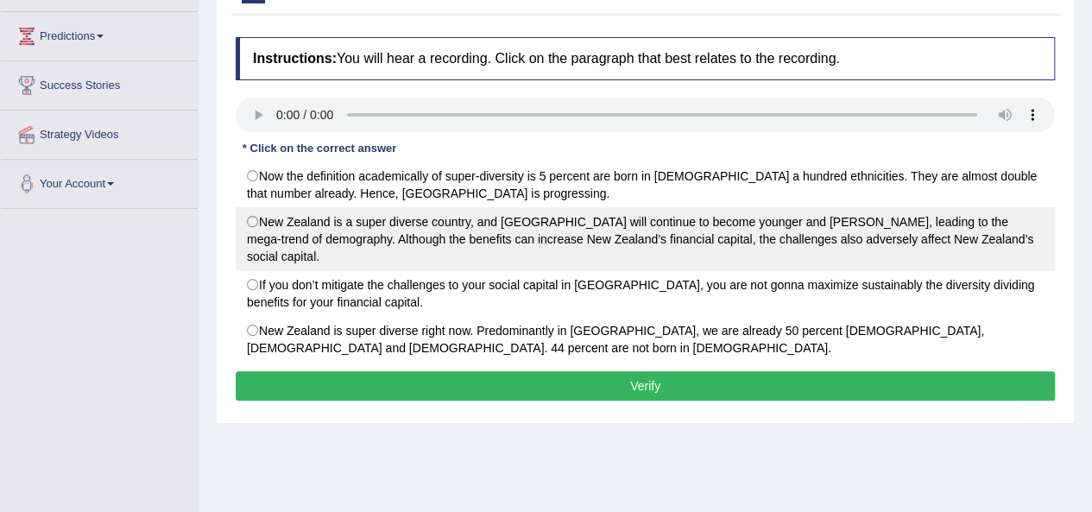
click at [253, 218] on label "New Zealand is a super diverse country, and Auckland will continue to become yo…" at bounding box center [645, 239] width 819 height 64
radio input "true"
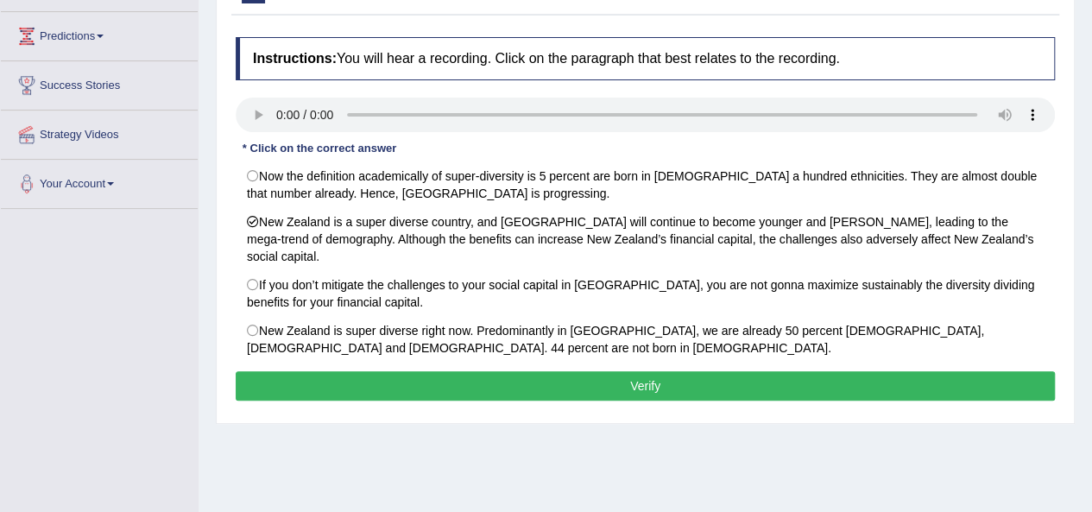
click at [571, 371] on button "Verify" at bounding box center [645, 385] width 819 height 29
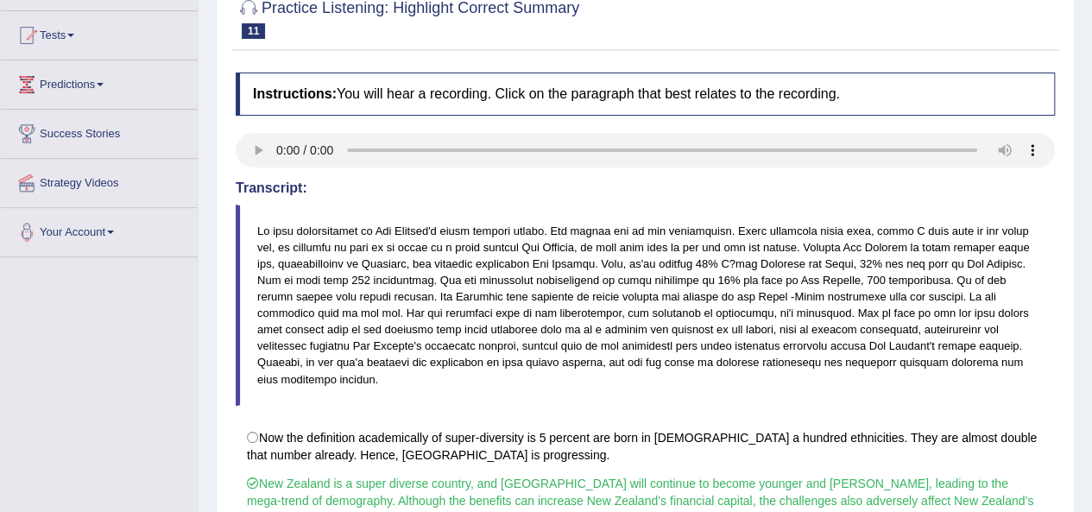
scroll to position [0, 0]
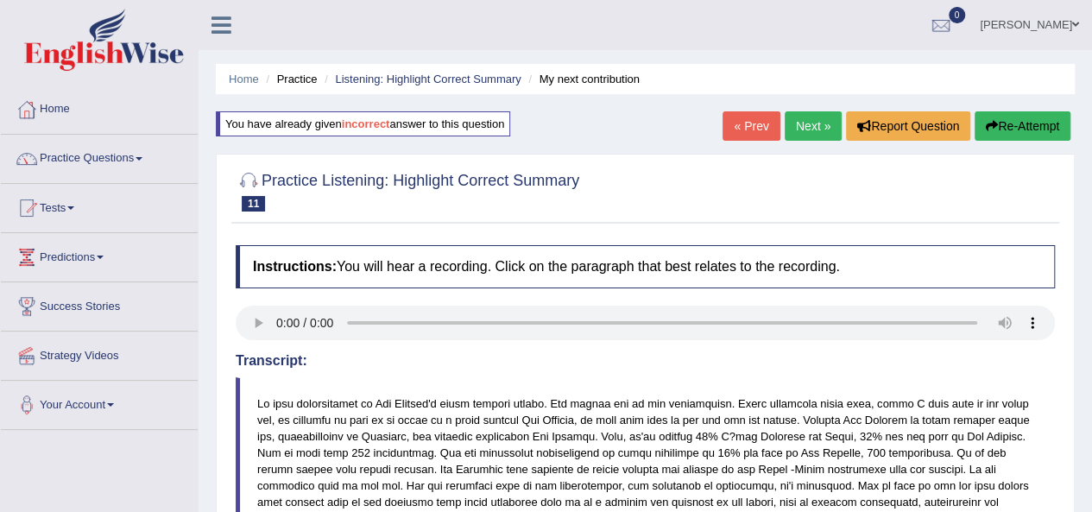
click at [812, 126] on link "Next »" at bounding box center [813, 125] width 57 height 29
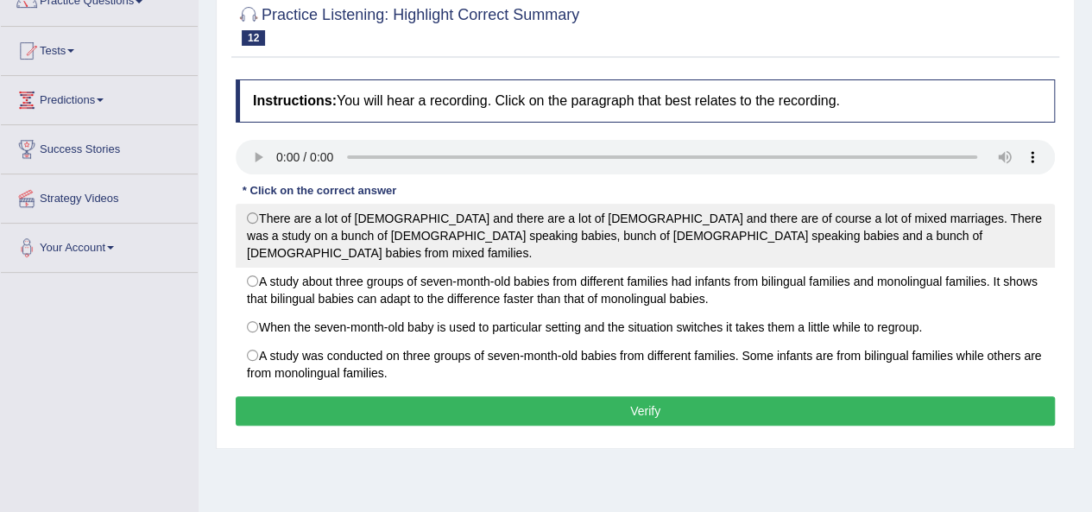
scroll to position [173, 0]
